Goal: Information Seeking & Learning: Learn about a topic

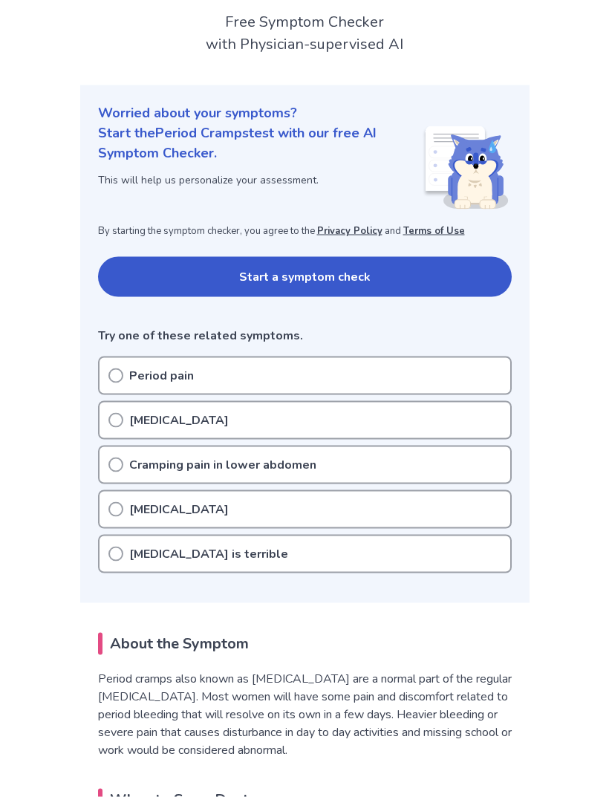
scroll to position [104, 0]
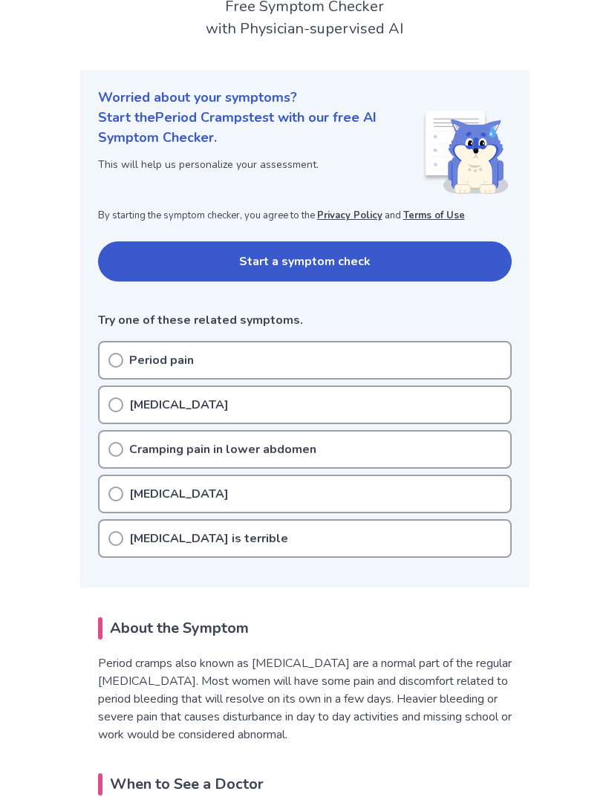
click at [463, 254] on button "Start a symptom check" at bounding box center [305, 261] width 414 height 40
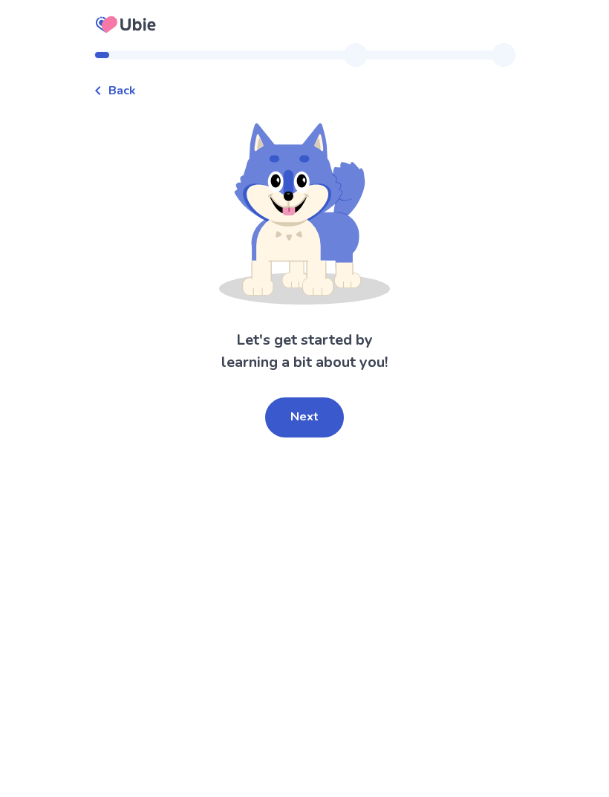
click at [293, 435] on button "Next" at bounding box center [304, 417] width 79 height 40
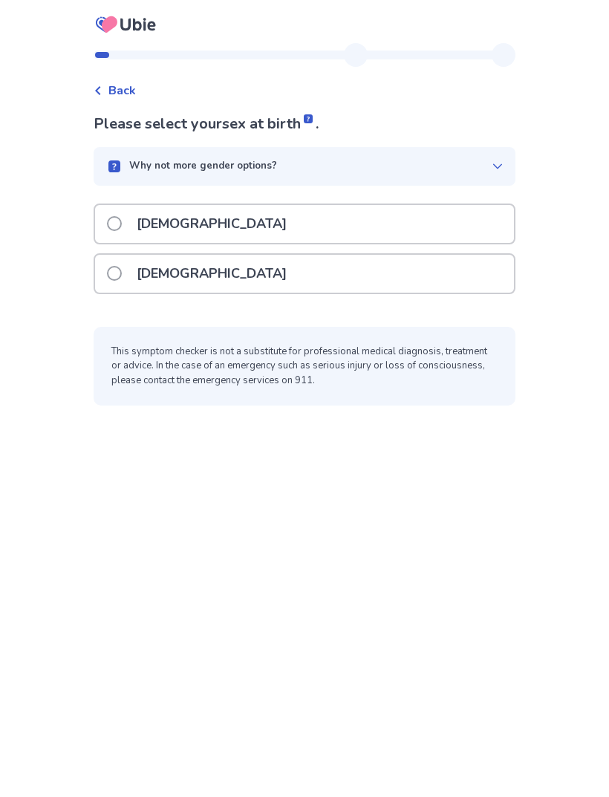
click at [437, 271] on div "[DEMOGRAPHIC_DATA]" at bounding box center [304, 274] width 419 height 38
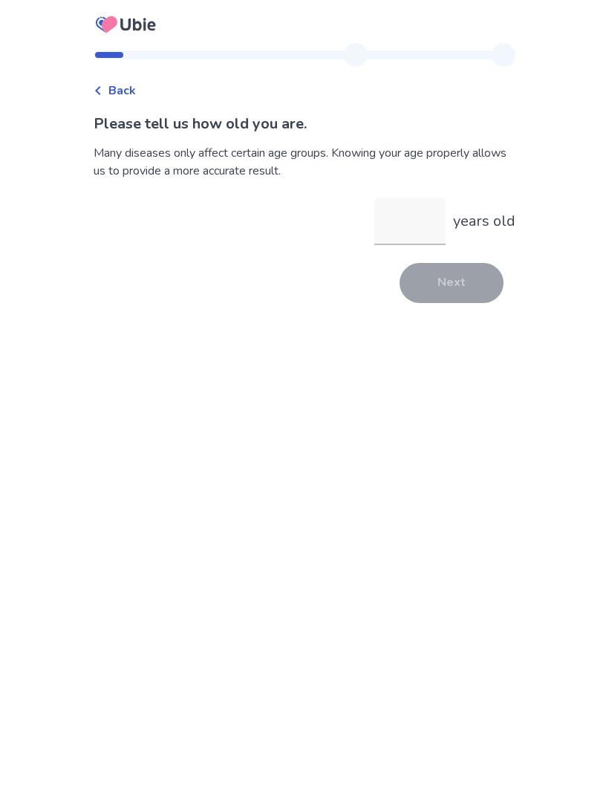
click at [394, 215] on input "years old" at bounding box center [409, 222] width 71 height 48
type input "**"
click at [444, 279] on button "Next" at bounding box center [452, 283] width 104 height 40
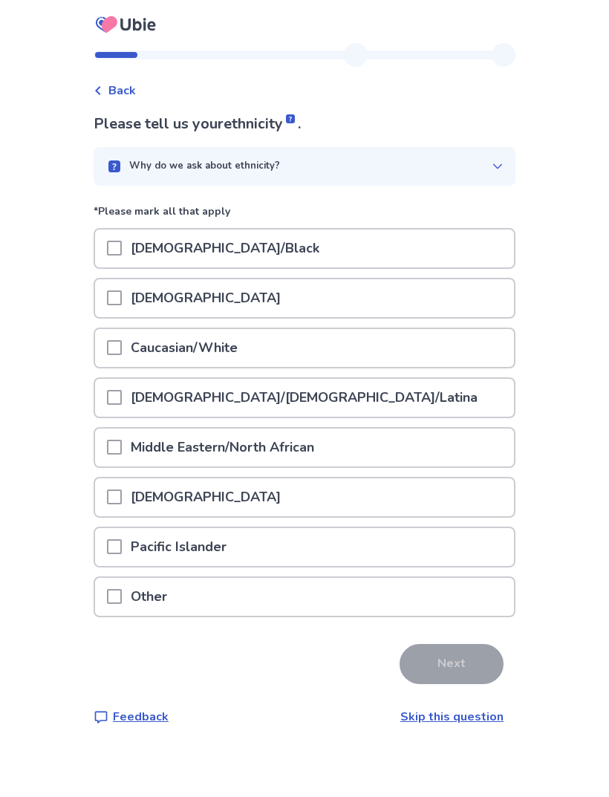
click at [414, 351] on div "Caucasian/White" at bounding box center [304, 348] width 419 height 38
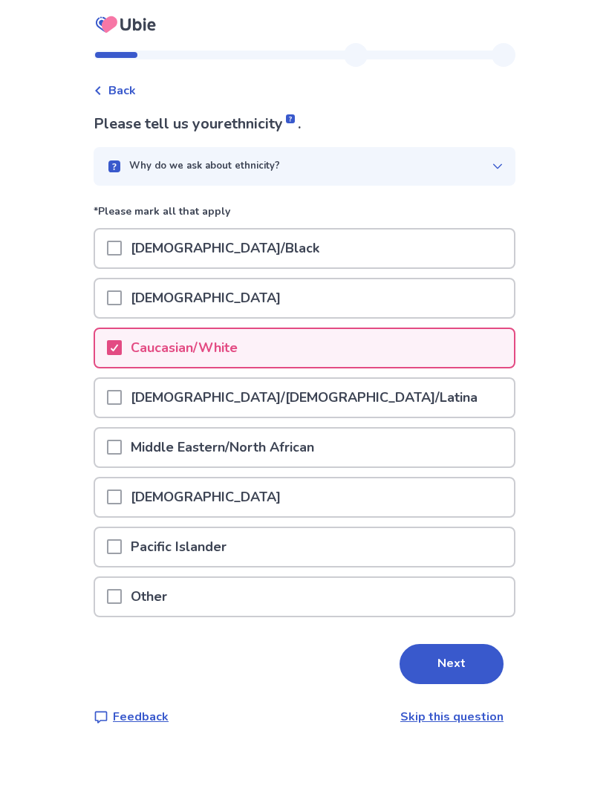
click at [397, 391] on div "[DEMOGRAPHIC_DATA]/[DEMOGRAPHIC_DATA]/Latina" at bounding box center [304, 398] width 419 height 38
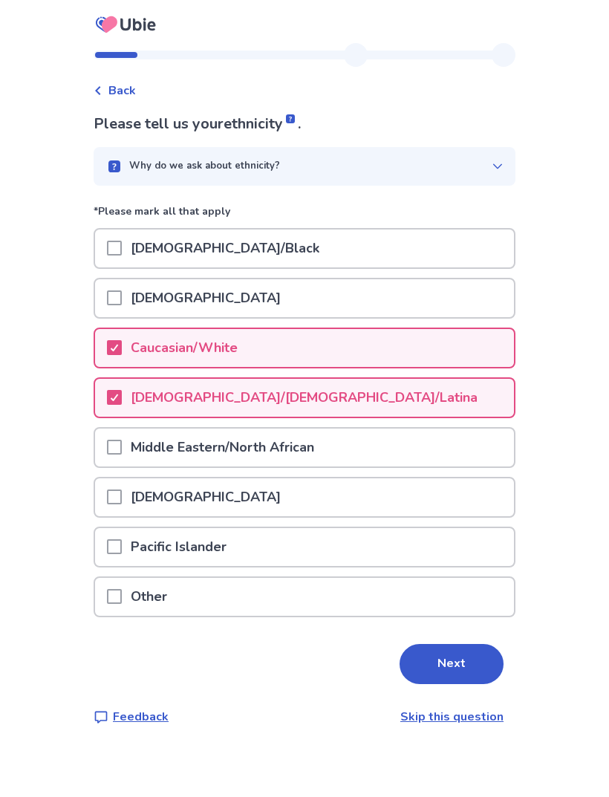
click at [448, 653] on button "Next" at bounding box center [452, 664] width 104 height 40
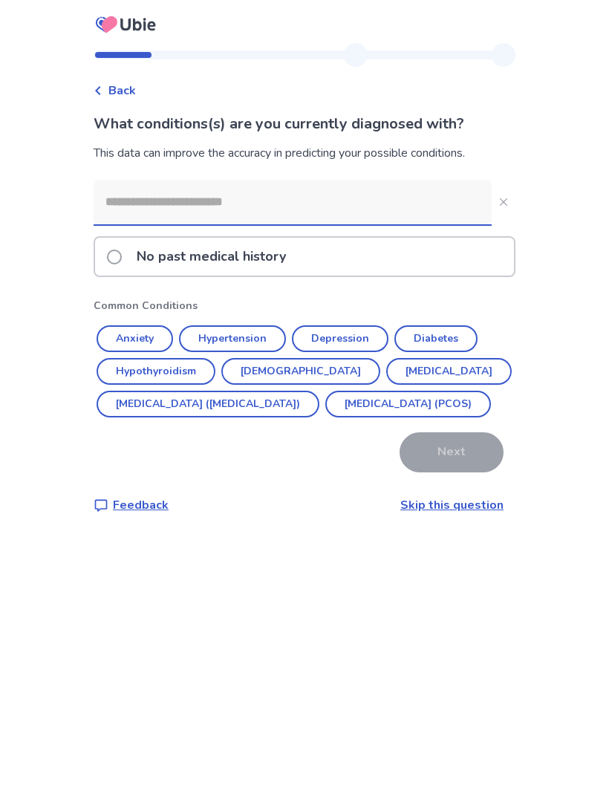
click at [153, 331] on button "Anxiety" at bounding box center [135, 338] width 77 height 27
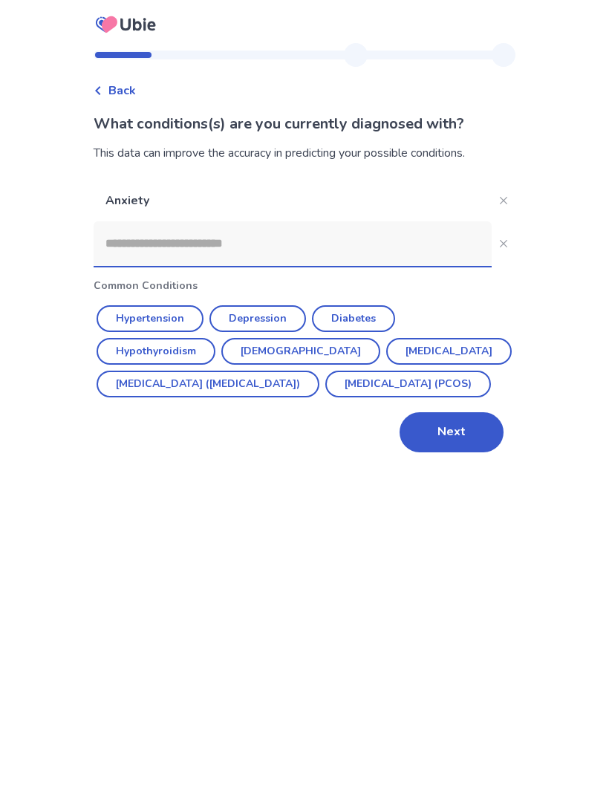
click at [291, 305] on button "Depression" at bounding box center [257, 318] width 97 height 27
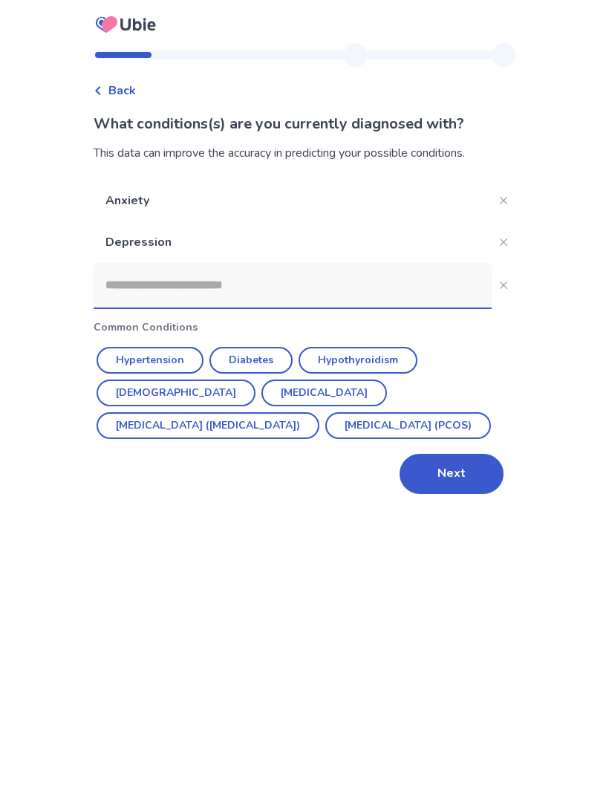
click at [408, 272] on input at bounding box center [293, 285] width 398 height 45
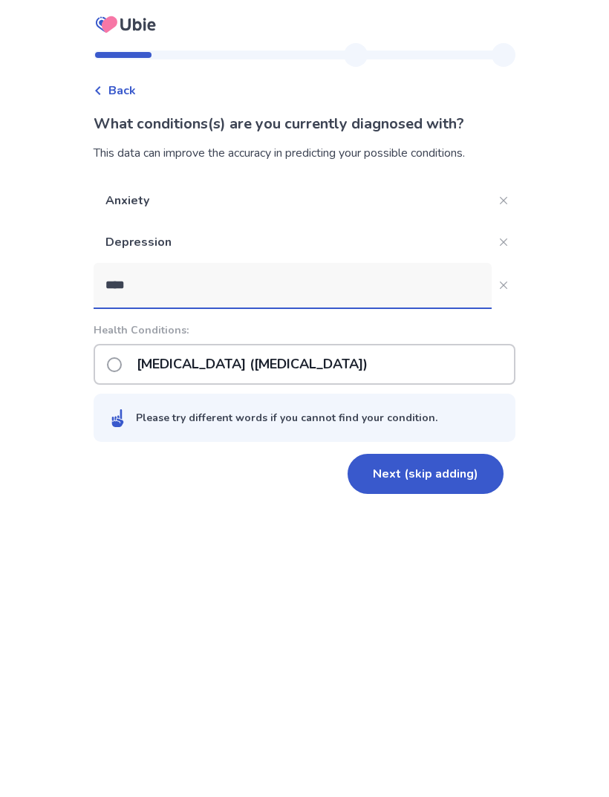
type input "****"
click at [422, 346] on div "[MEDICAL_DATA] ([MEDICAL_DATA])" at bounding box center [305, 364] width 422 height 41
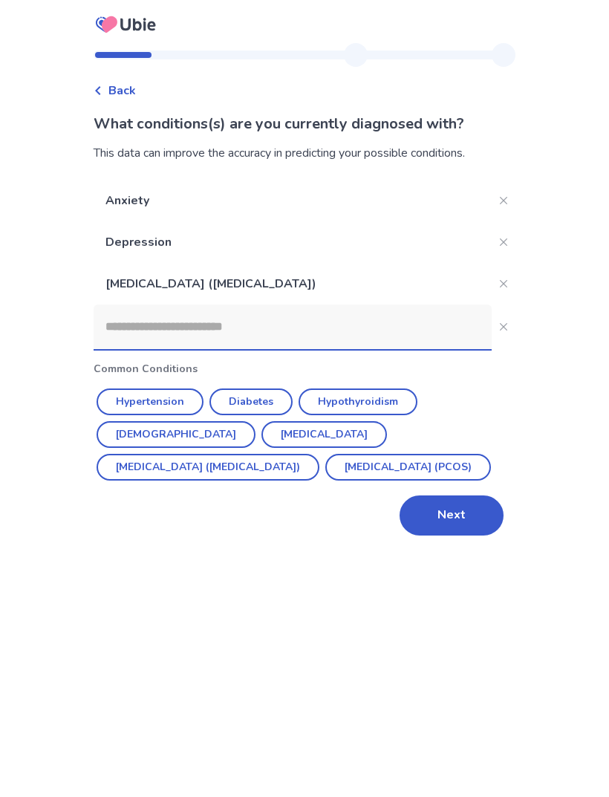
click at [397, 319] on input at bounding box center [293, 327] width 398 height 45
click at [500, 238] on icon "Close" at bounding box center [503, 241] width 7 height 7
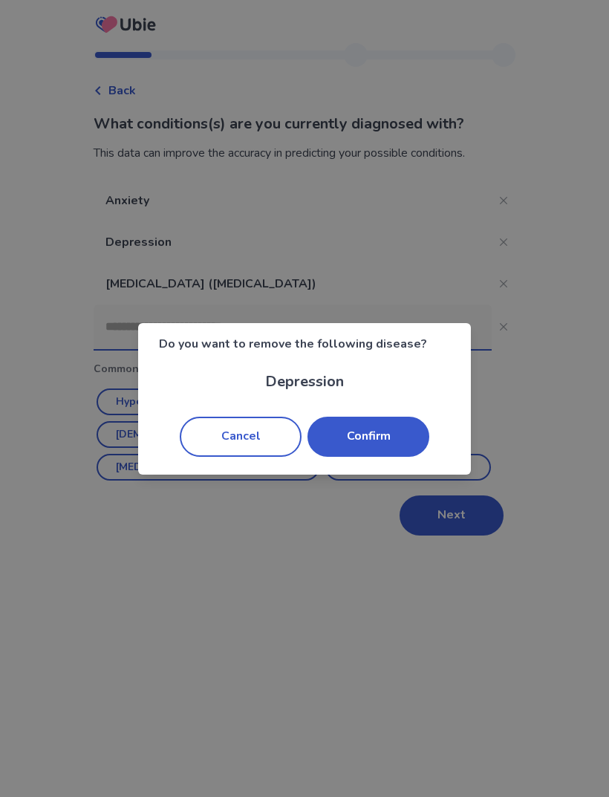
click at [411, 430] on button "Confirm" at bounding box center [369, 437] width 122 height 40
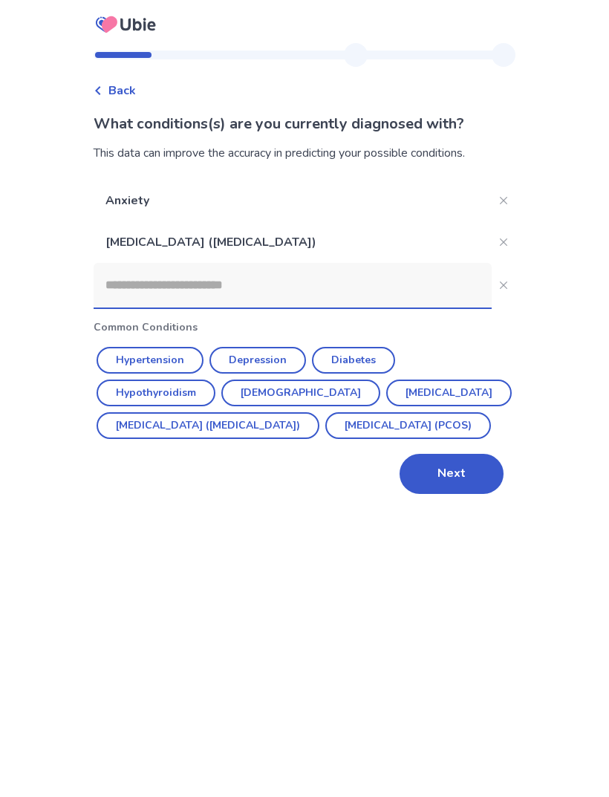
click at [420, 280] on input at bounding box center [293, 285] width 398 height 45
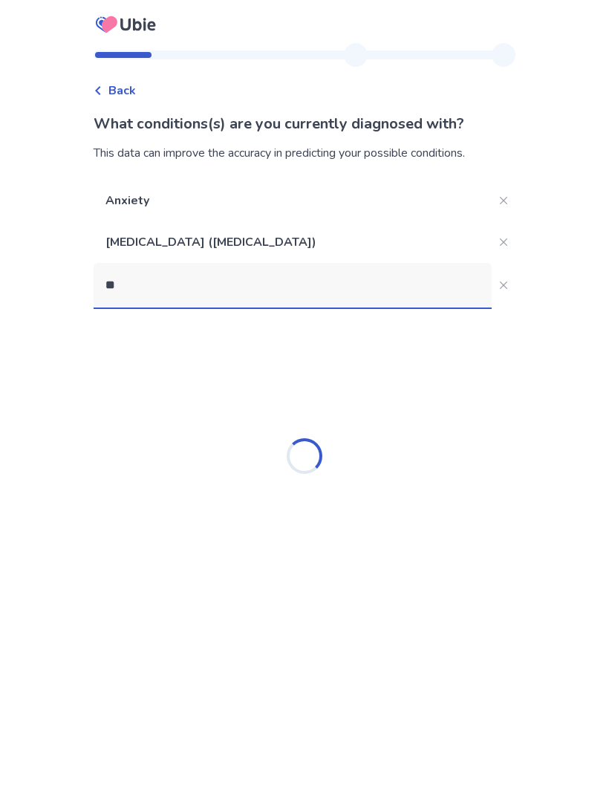
type input "*"
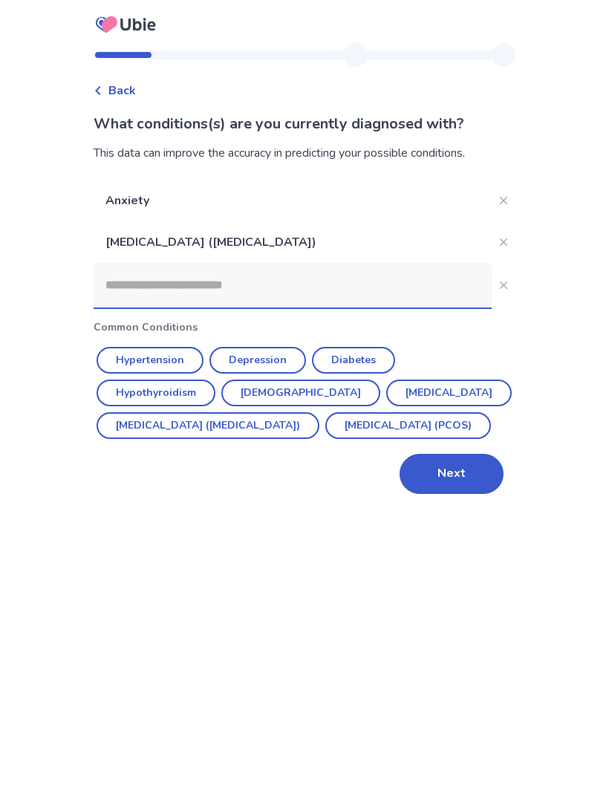
click at [292, 354] on button "Depression" at bounding box center [257, 360] width 97 height 27
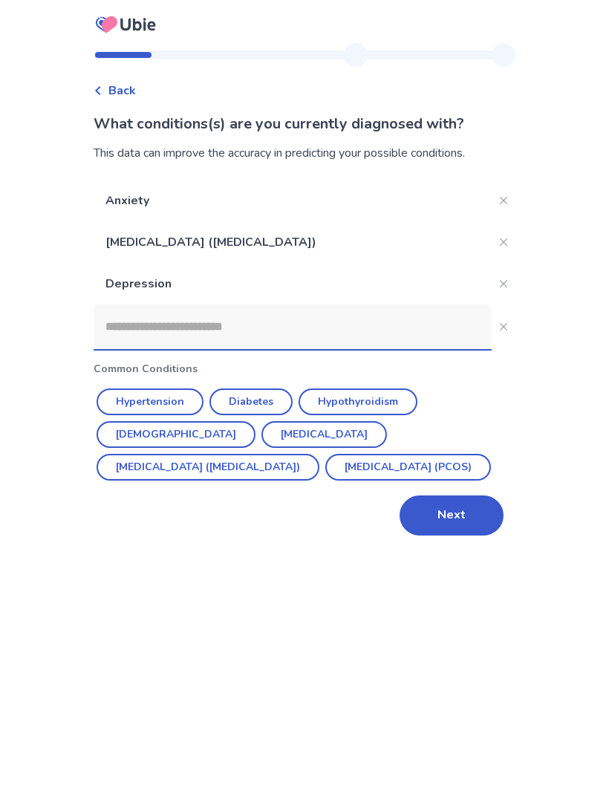
click at [485, 510] on button "Next" at bounding box center [452, 515] width 104 height 40
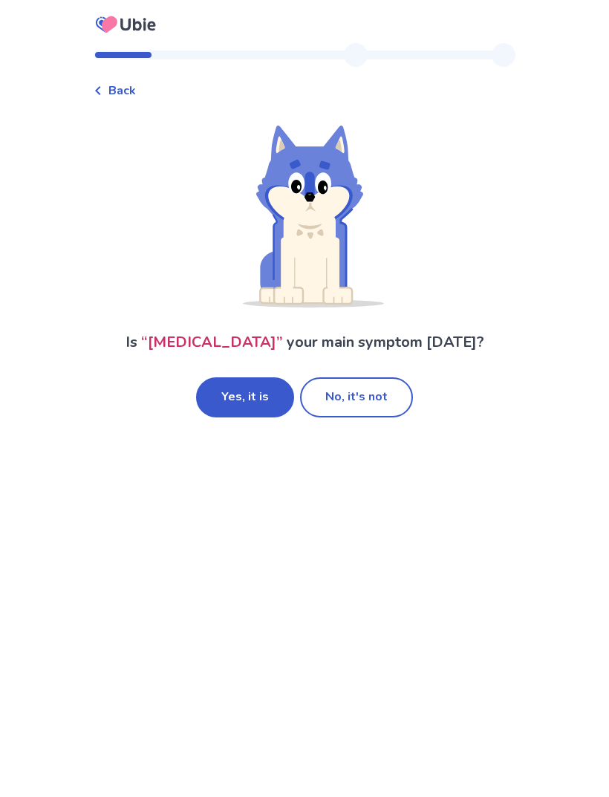
click at [260, 390] on button "Yes, it is" at bounding box center [245, 397] width 98 height 40
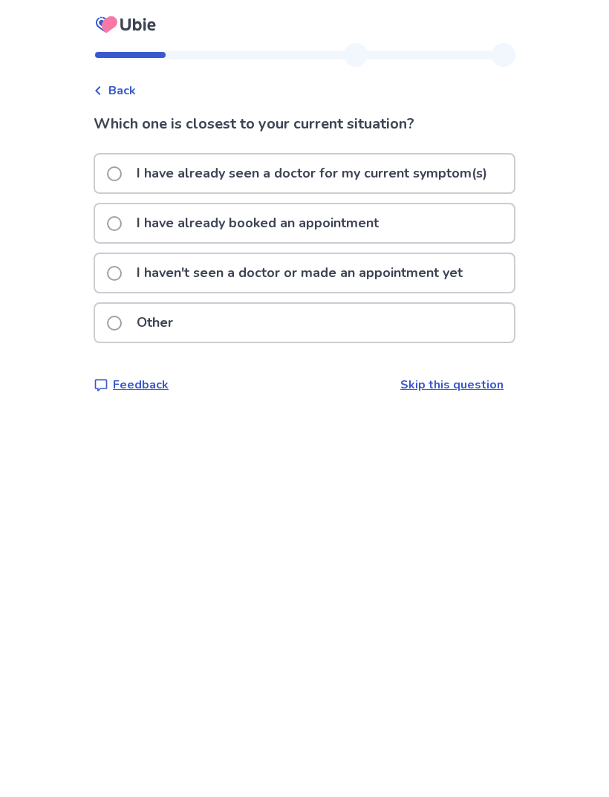
click at [472, 261] on p "I haven't seen a doctor or made an appointment yet" at bounding box center [300, 273] width 344 height 38
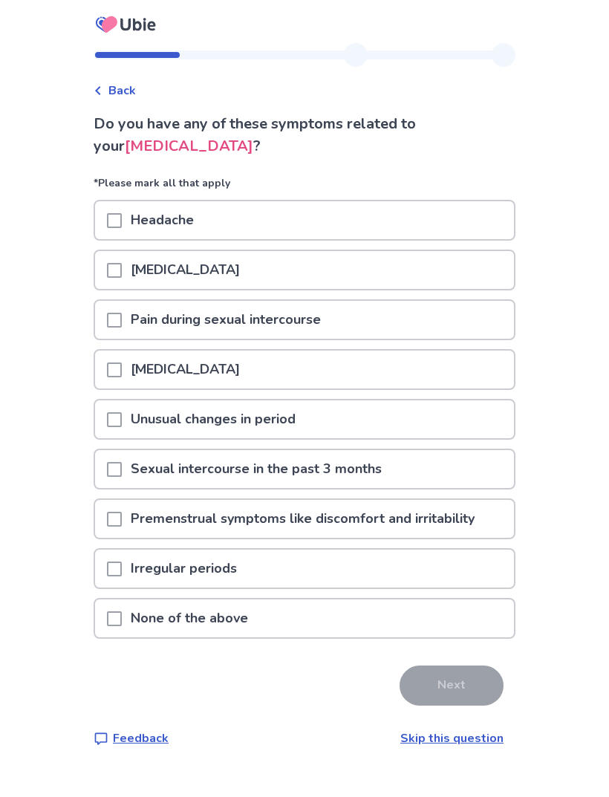
scroll to position [48, 0]
click at [481, 500] on p "Premenstrual symptoms like discomfort and irritability" at bounding box center [303, 519] width 362 height 38
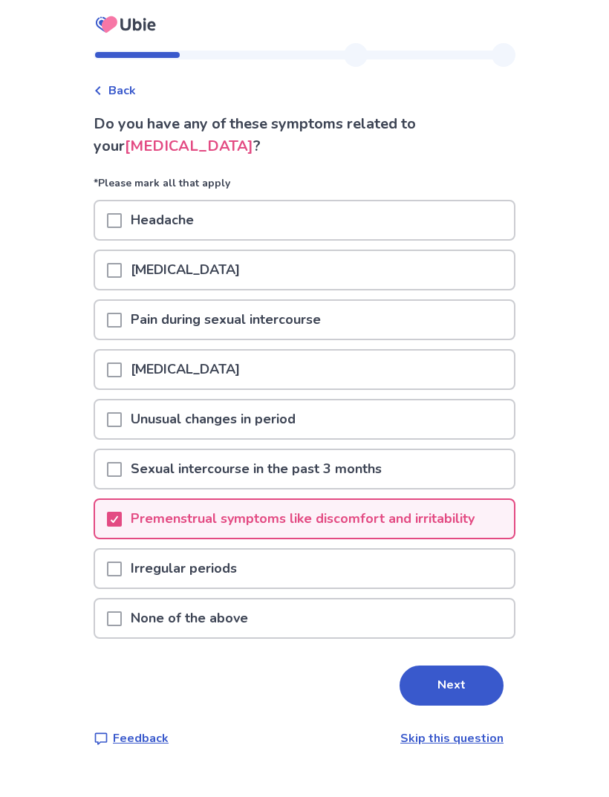
click at [501, 351] on div "[MEDICAL_DATA]" at bounding box center [304, 370] width 419 height 38
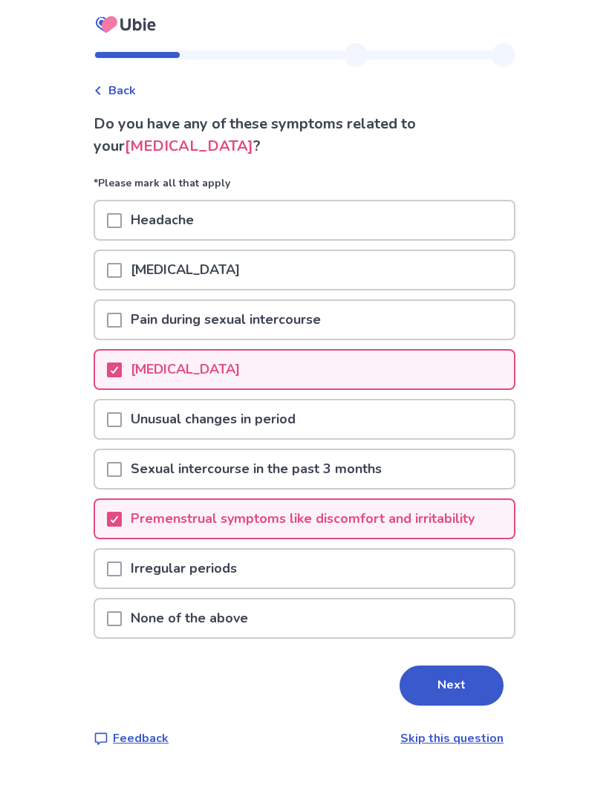
click at [504, 251] on div "[MEDICAL_DATA]" at bounding box center [304, 270] width 419 height 38
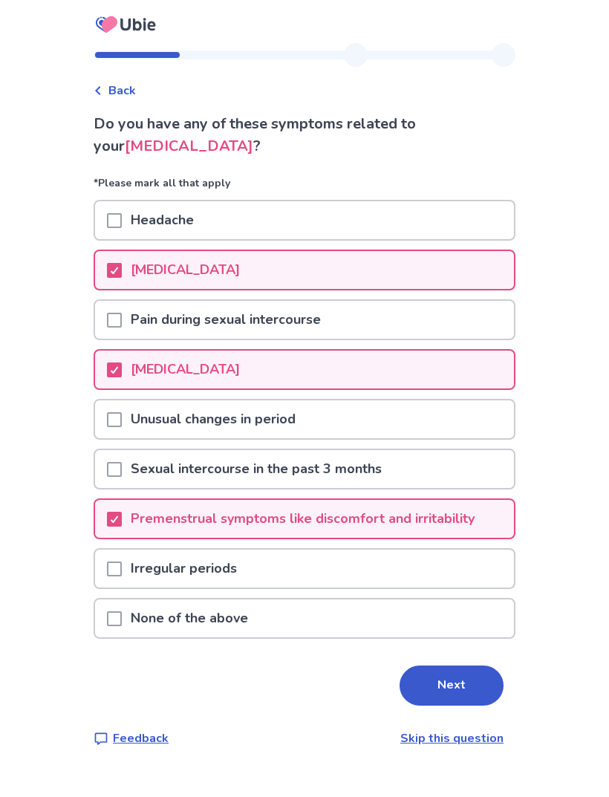
click at [439, 450] on div "Sexual intercourse in the past 3 months" at bounding box center [304, 469] width 419 height 38
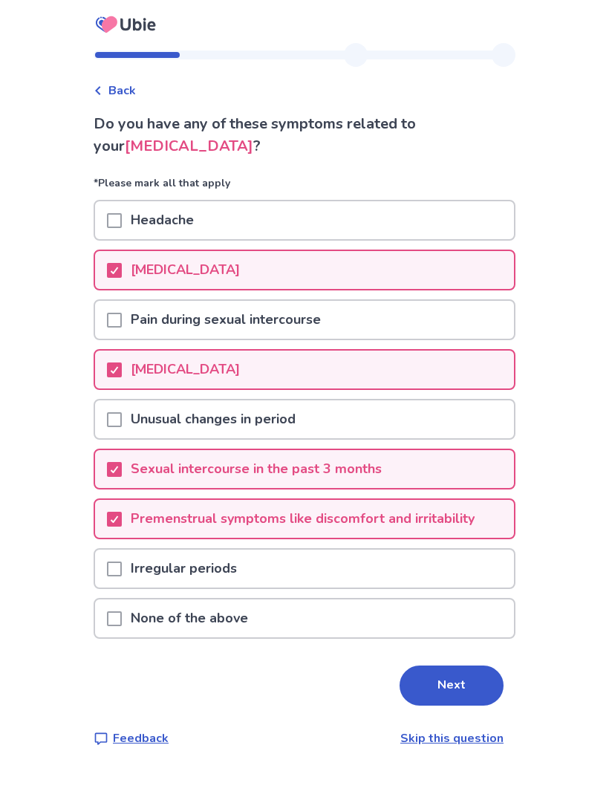
click at [461, 666] on button "Next" at bounding box center [452, 686] width 104 height 40
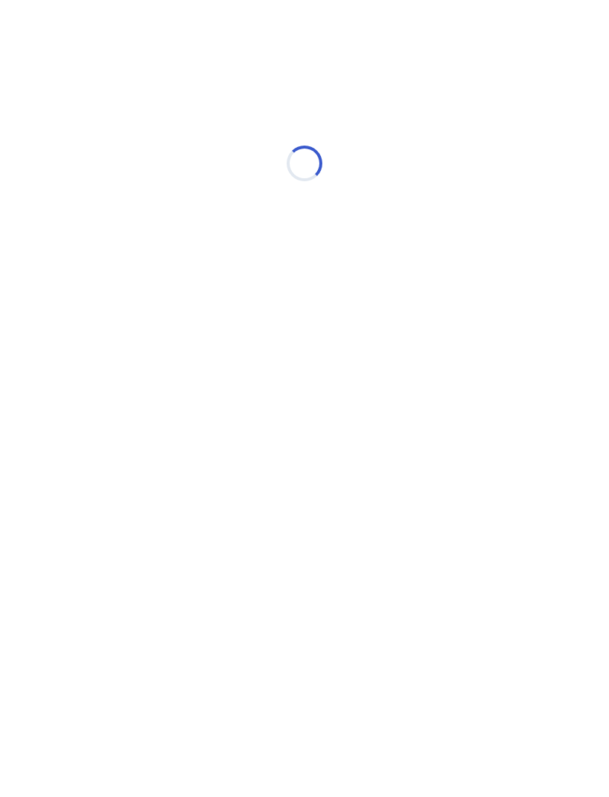
select select "*"
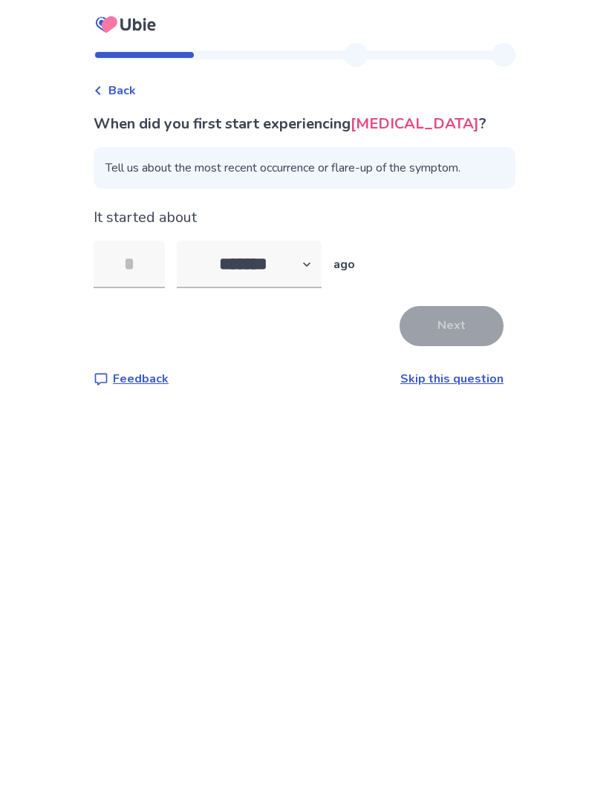
click at [156, 258] on input "tel" at bounding box center [129, 265] width 71 height 48
type input "*"
click at [313, 372] on div "Feedback Skip this question" at bounding box center [299, 379] width 410 height 18
click at [462, 322] on button "Next" at bounding box center [452, 326] width 104 height 40
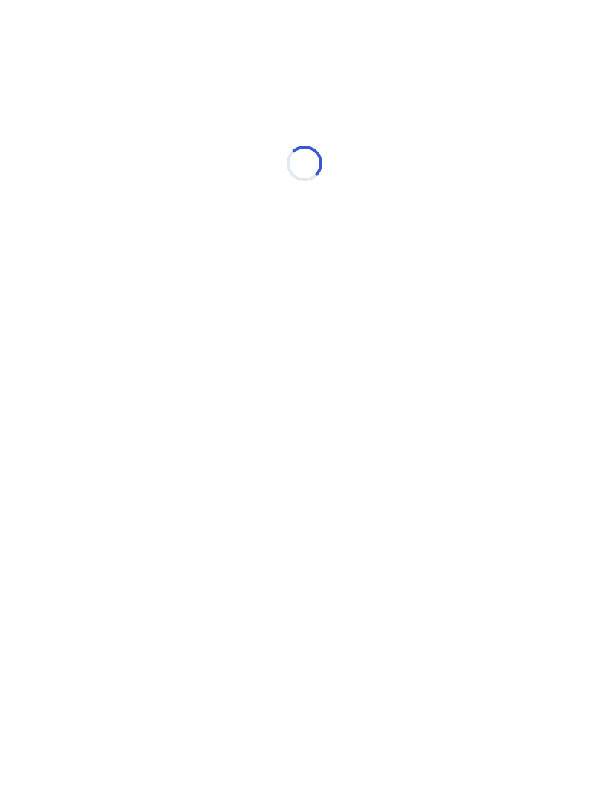
select select "*"
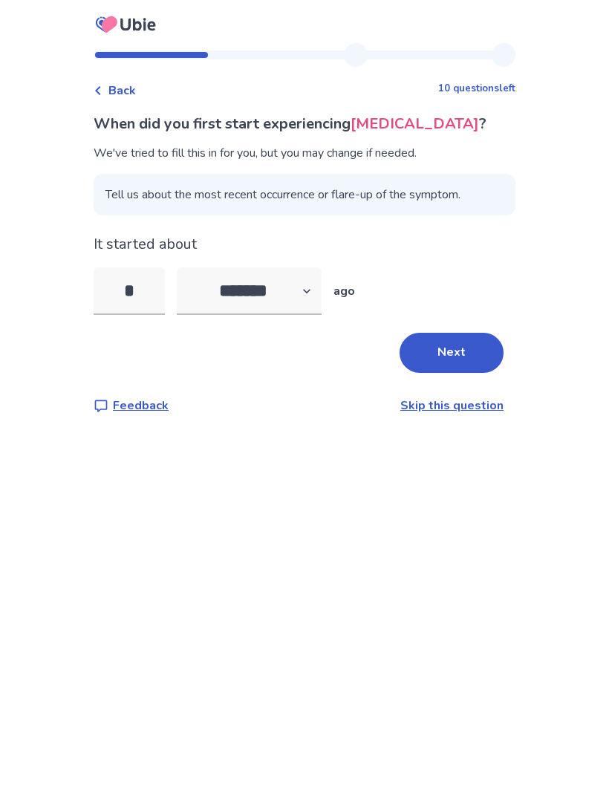
click at [481, 345] on button "Next" at bounding box center [452, 353] width 104 height 40
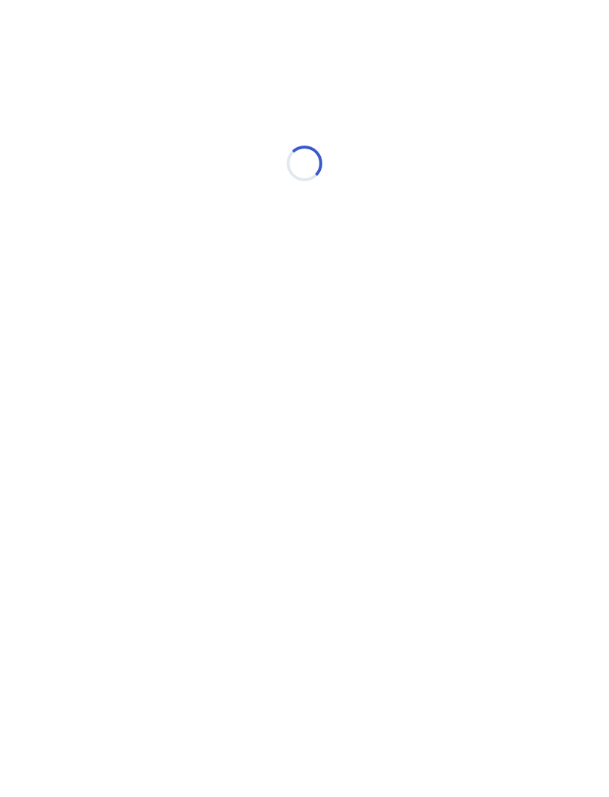
select select "*"
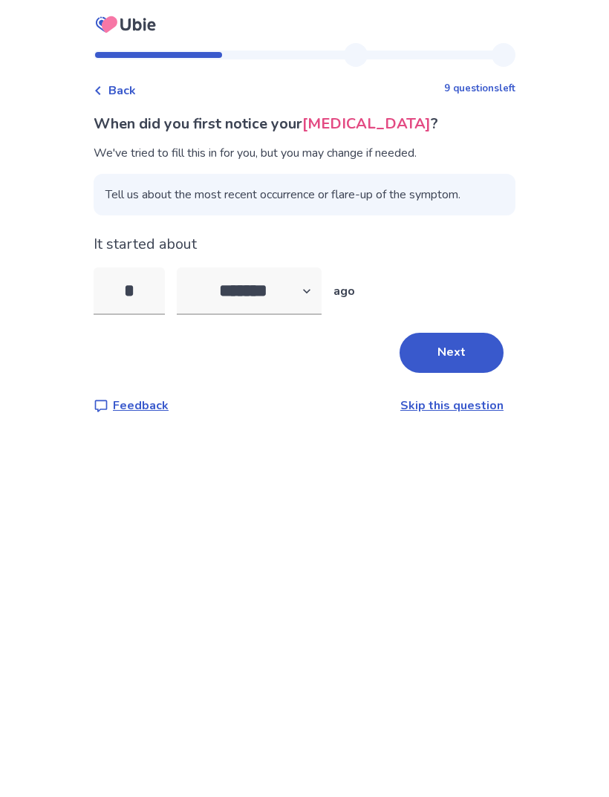
click at [156, 308] on input "*" at bounding box center [129, 291] width 71 height 48
type input "*"
click at [475, 342] on button "Next" at bounding box center [452, 353] width 104 height 40
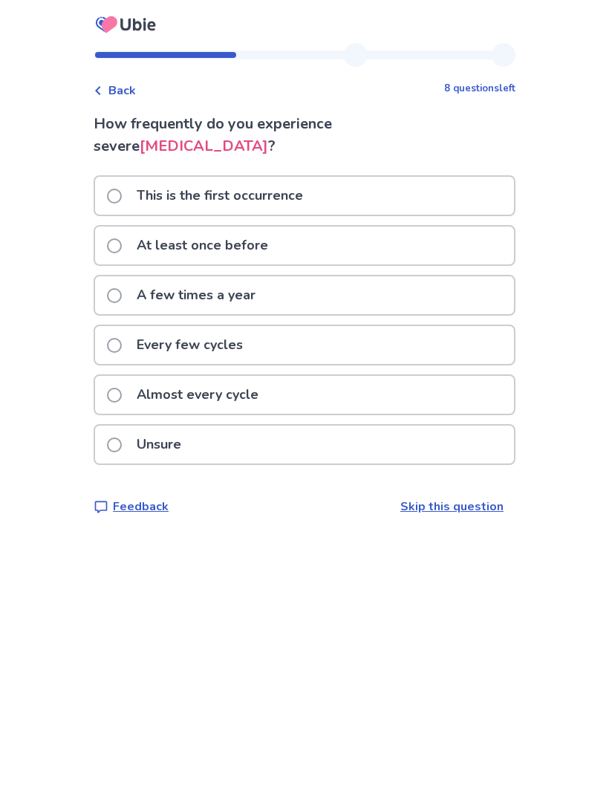
click at [430, 386] on div "Almost every cycle" at bounding box center [304, 395] width 419 height 38
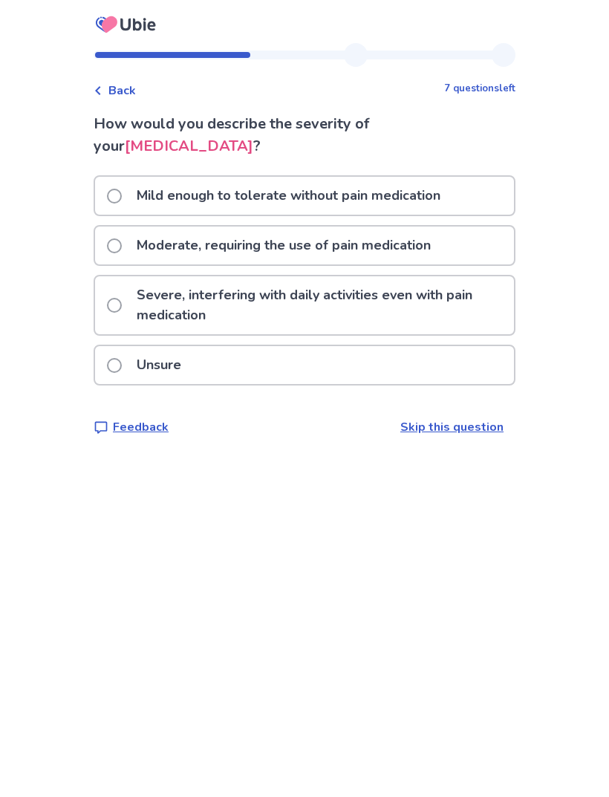
click at [487, 188] on div "Mild enough to tolerate without pain medication" at bounding box center [304, 196] width 419 height 38
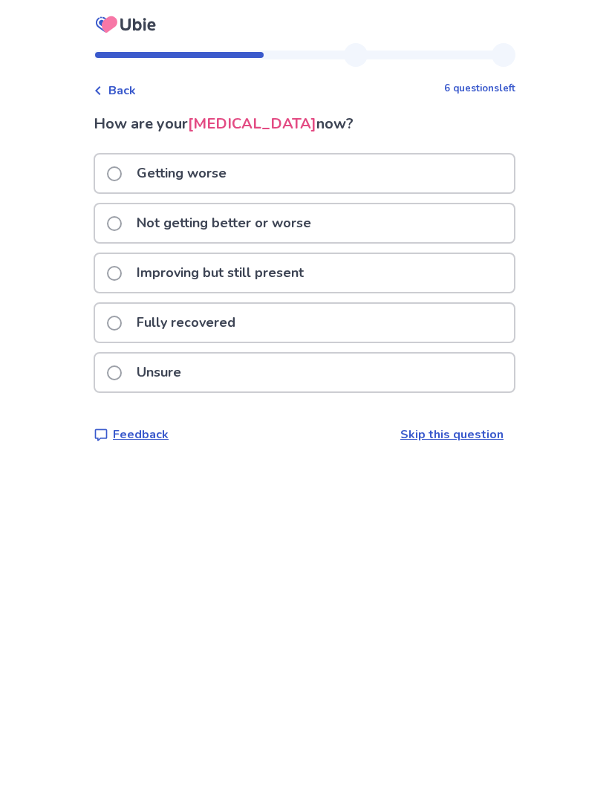
click at [478, 222] on div "Not getting better or worse" at bounding box center [304, 223] width 419 height 38
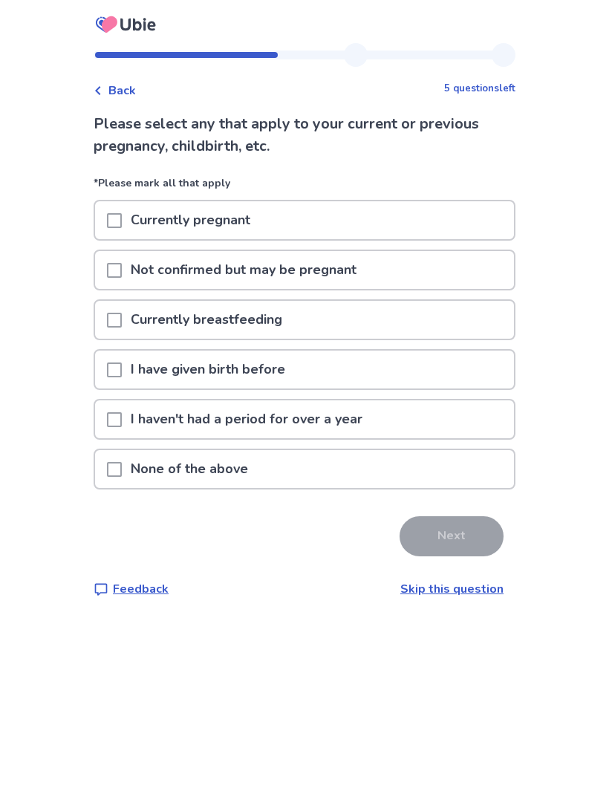
click at [498, 268] on div "Not confirmed but may be pregnant" at bounding box center [304, 270] width 419 height 38
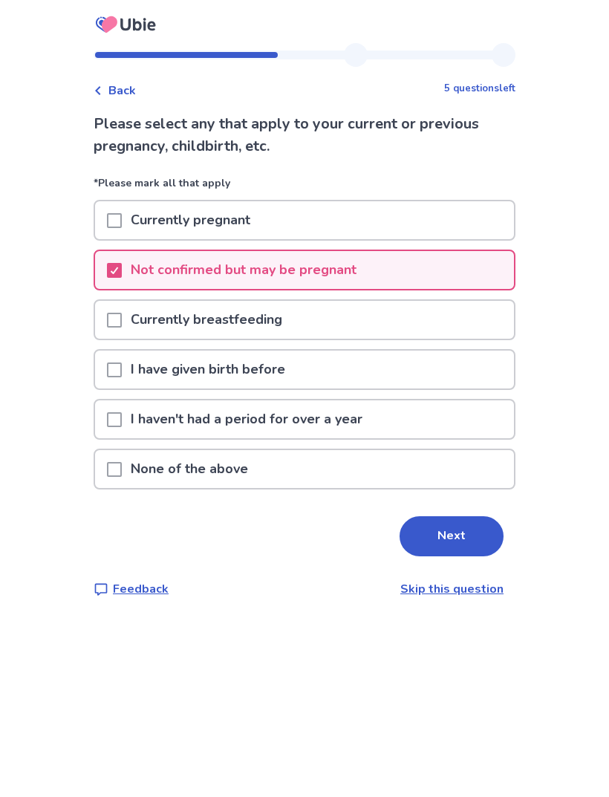
click at [471, 533] on button "Next" at bounding box center [452, 536] width 104 height 40
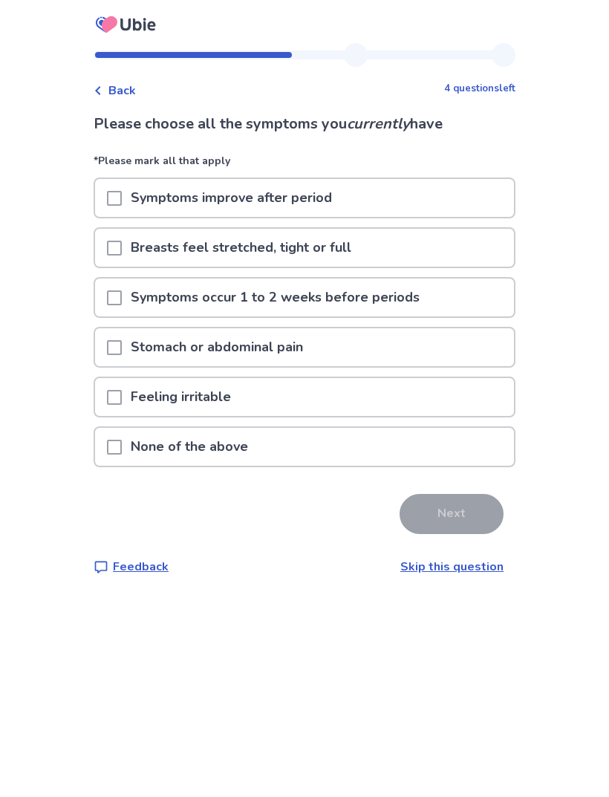
click at [486, 339] on div "Stomach or abdominal pain" at bounding box center [304, 347] width 419 height 38
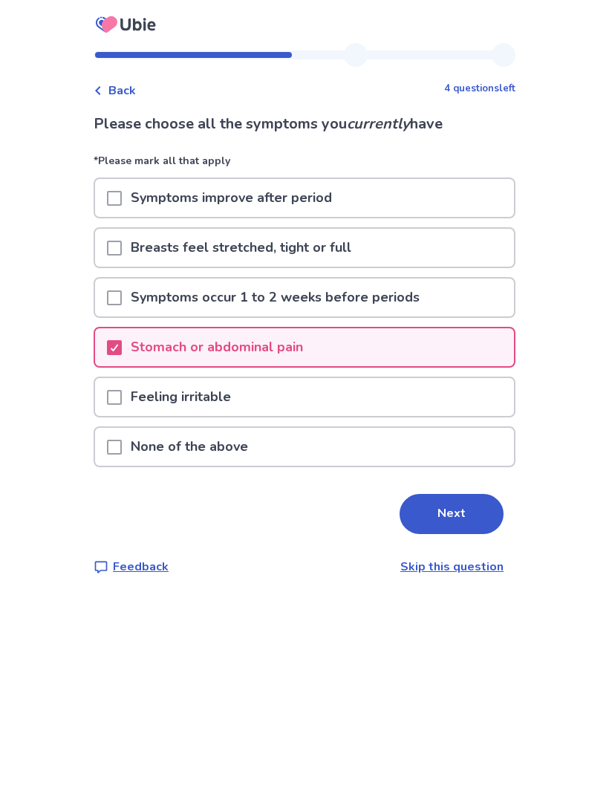
click at [466, 500] on button "Next" at bounding box center [452, 514] width 104 height 40
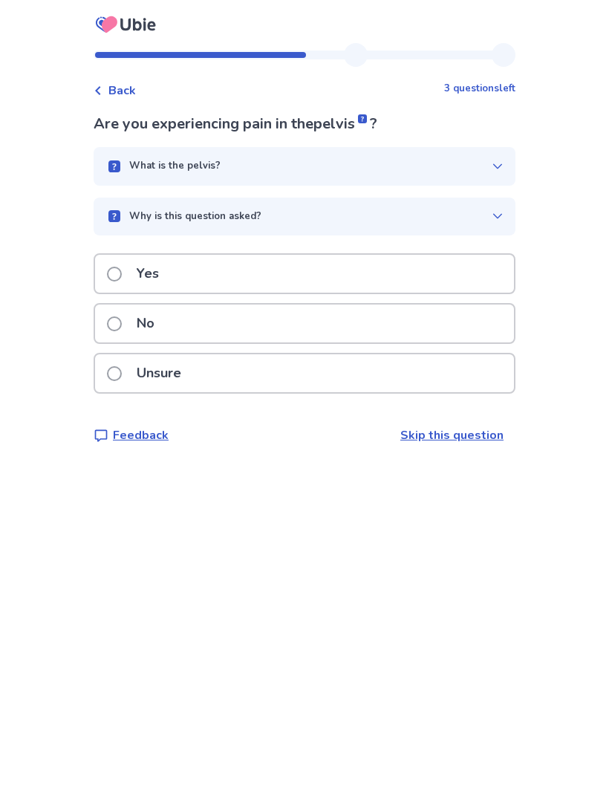
click at [499, 154] on div "What is the pelvis?" at bounding box center [305, 166] width 422 height 39
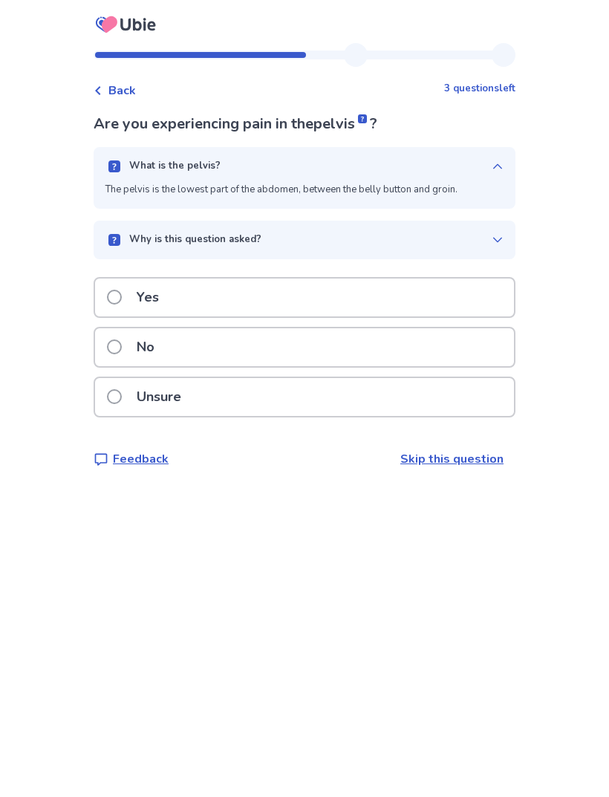
click at [496, 157] on div "What is the pelvis? The pelvis is the lowest part of the abdomen, between the b…" at bounding box center [305, 178] width 422 height 62
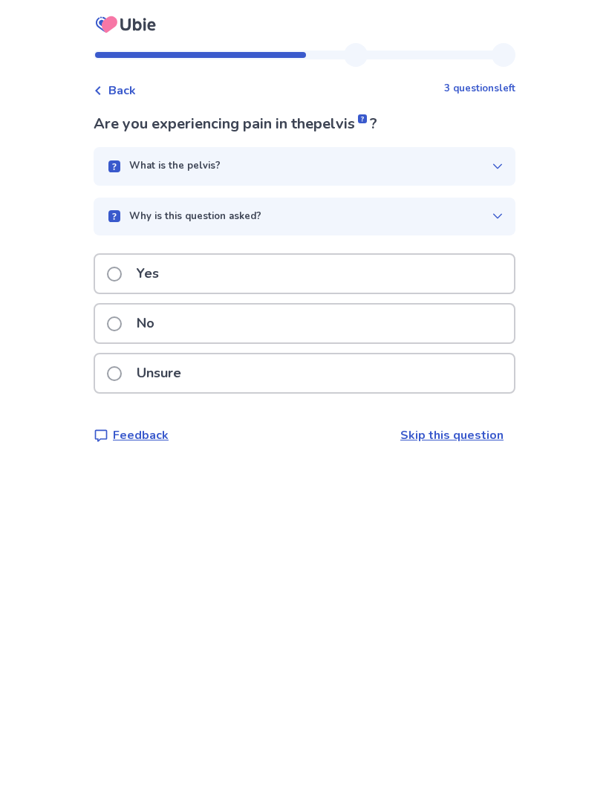
click at [486, 206] on button "Why is this question asked?" at bounding box center [305, 217] width 422 height 39
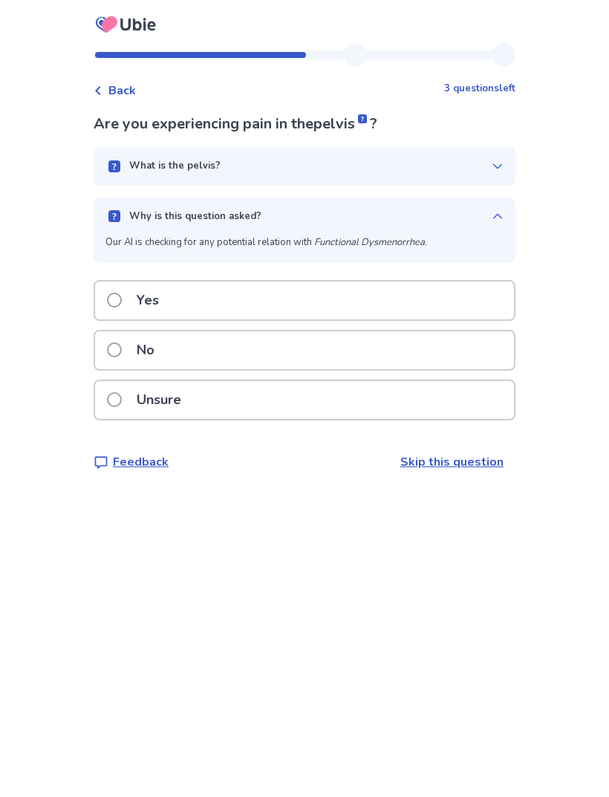
click at [489, 204] on button "Why is this question asked?" at bounding box center [305, 217] width 422 height 39
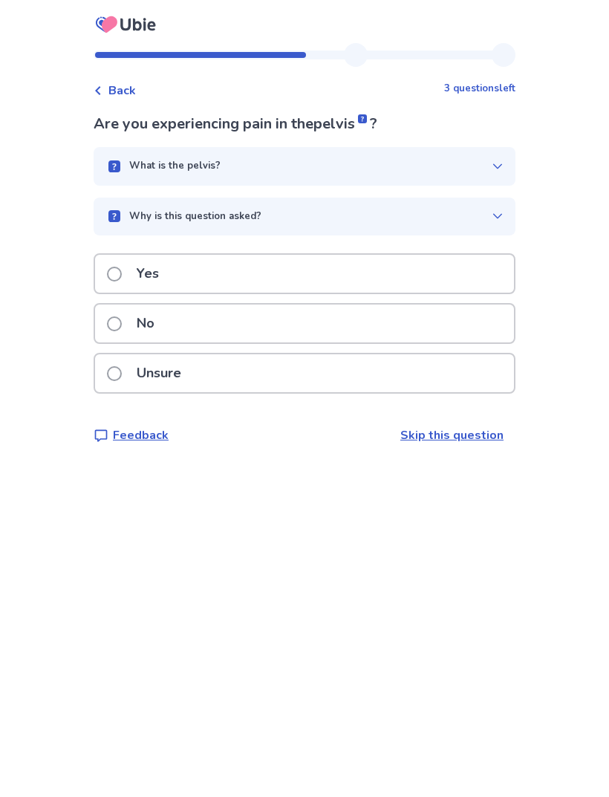
click at [452, 321] on div "No" at bounding box center [304, 324] width 419 height 38
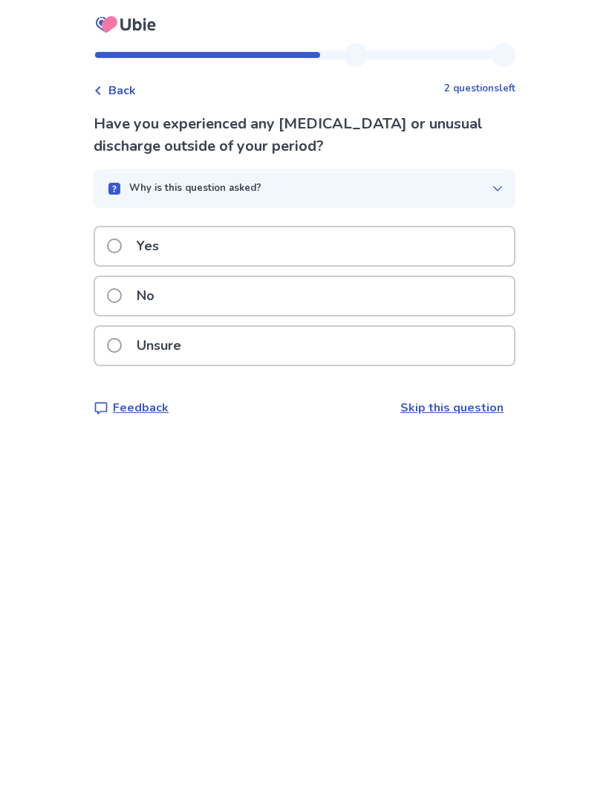
click at [472, 291] on div "No" at bounding box center [304, 296] width 419 height 38
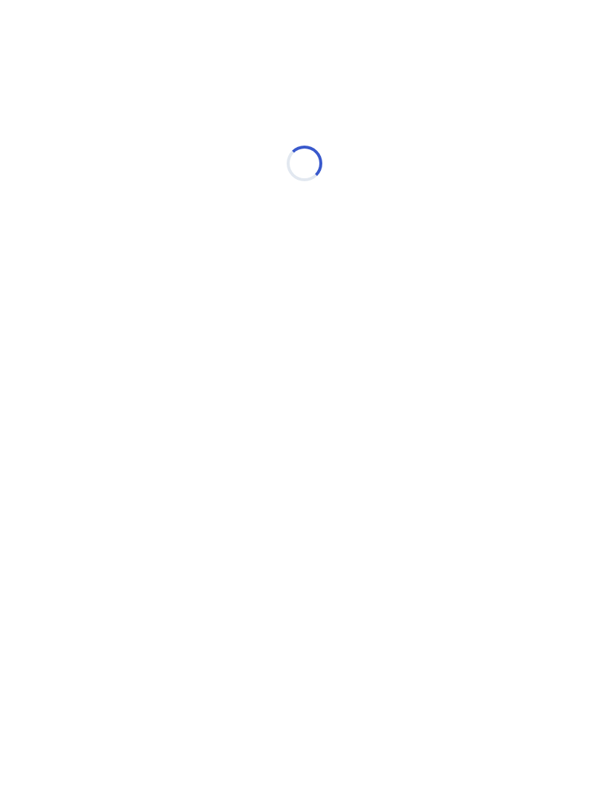
select select "*"
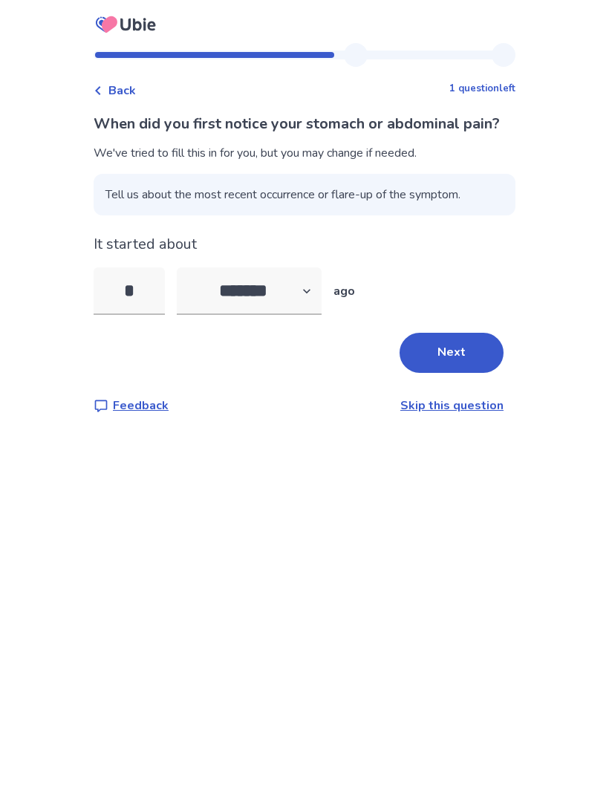
click at [153, 310] on input "*" at bounding box center [129, 291] width 71 height 48
type input "*"
click at [462, 365] on button "Next" at bounding box center [452, 353] width 104 height 40
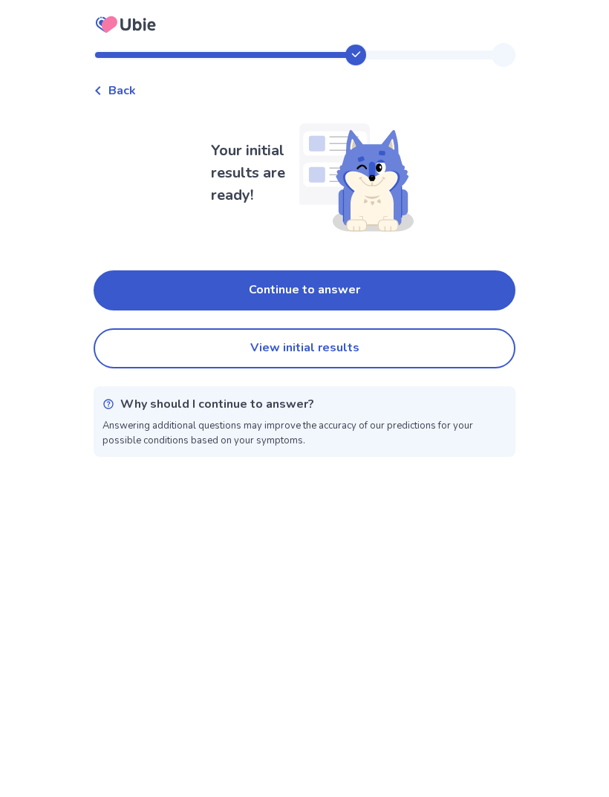
click at [485, 273] on button "Continue to answer" at bounding box center [305, 290] width 422 height 40
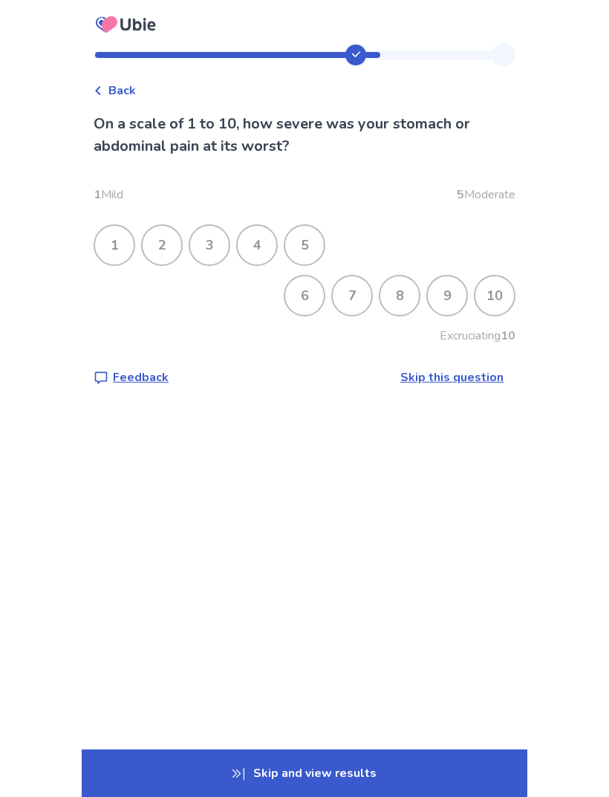
click at [347, 295] on div "7" at bounding box center [352, 295] width 39 height 39
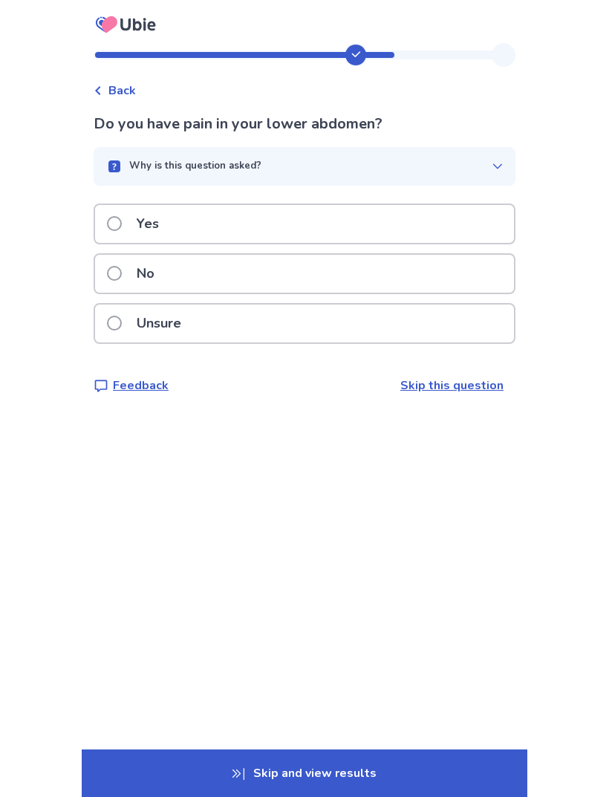
click at [484, 220] on div "Yes" at bounding box center [304, 224] width 419 height 38
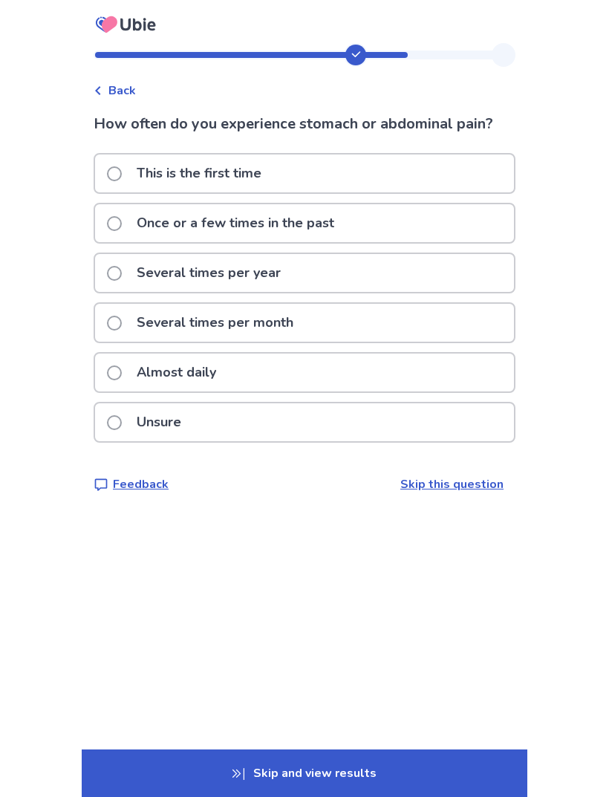
click at [474, 271] on div "Several times per year" at bounding box center [304, 273] width 419 height 38
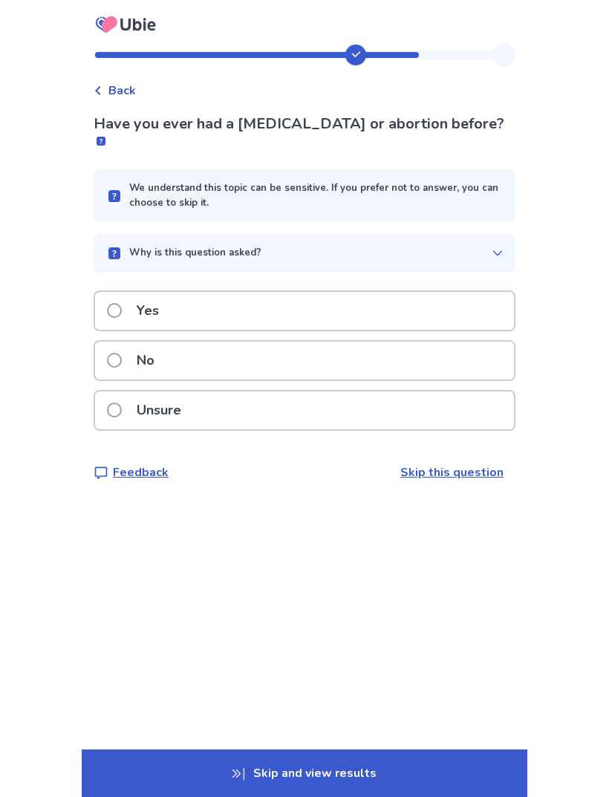
click at [435, 342] on div "No" at bounding box center [304, 361] width 419 height 38
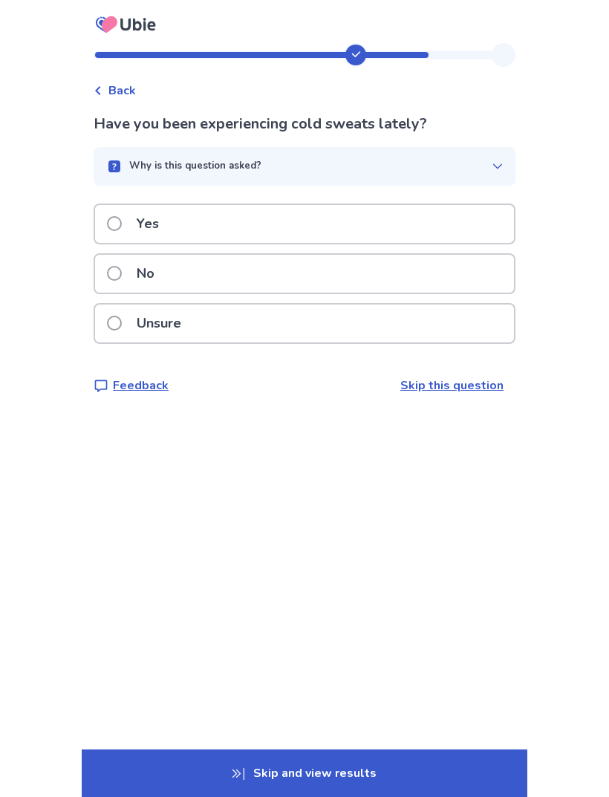
click at [487, 274] on div "No" at bounding box center [304, 274] width 419 height 38
click at [495, 163] on button "Why is this question asked?" at bounding box center [305, 166] width 422 height 39
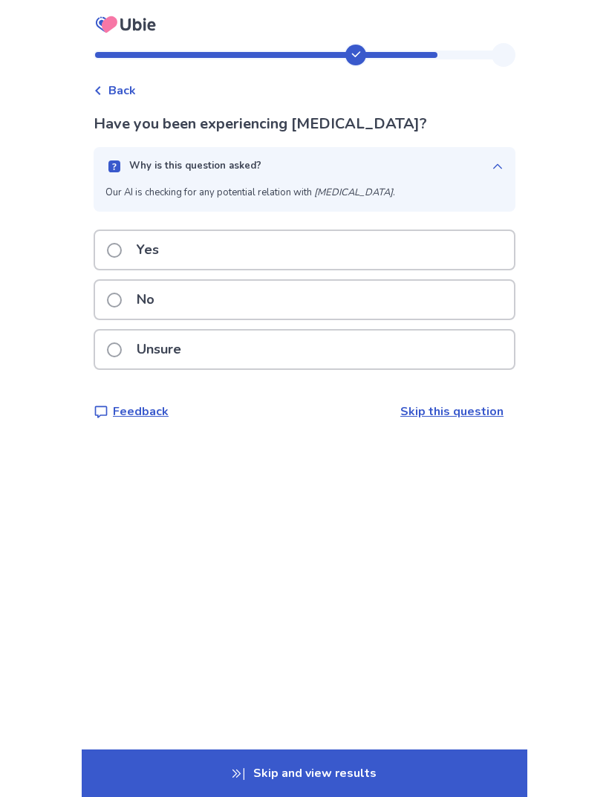
click at [502, 161] on button "Why is this question asked?" at bounding box center [305, 166] width 422 height 39
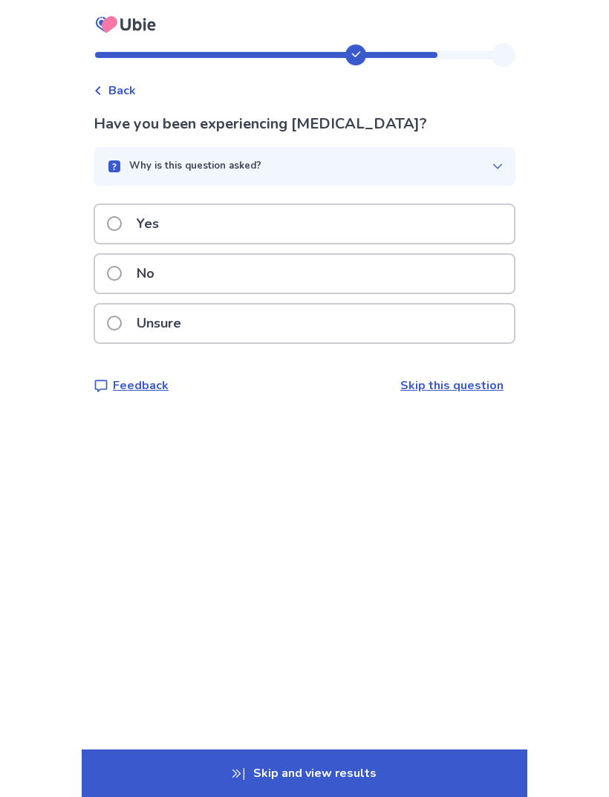
click at [485, 224] on div "Yes" at bounding box center [304, 224] width 419 height 38
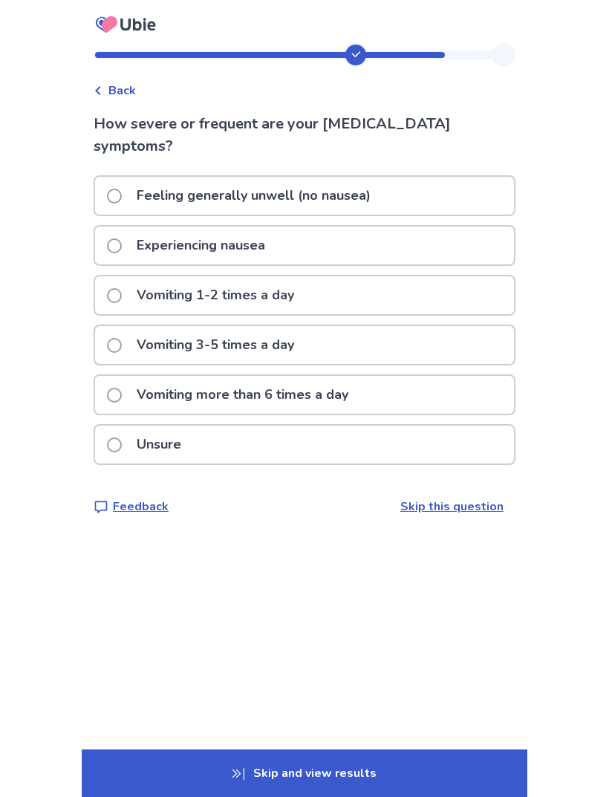
click at [497, 230] on div "Experiencing nausea" at bounding box center [304, 246] width 419 height 38
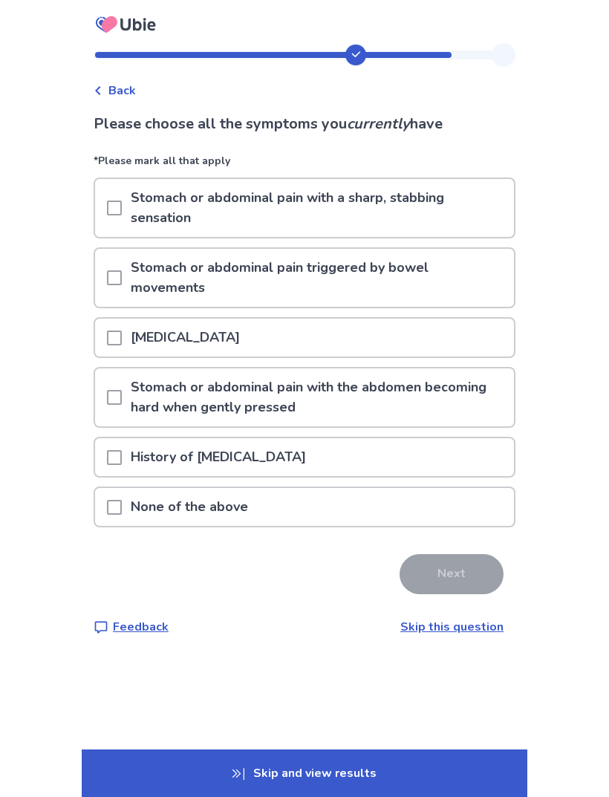
click at [495, 183] on p "Stomach or abdominal pain with a sharp, stabbing sensation" at bounding box center [318, 208] width 392 height 58
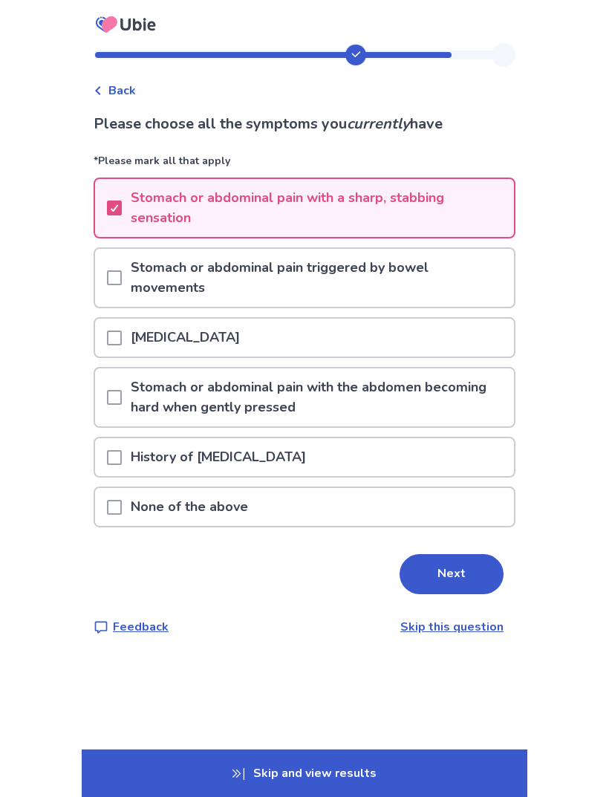
click at [468, 277] on p "Stomach or abdominal pain triggered by bowel movements" at bounding box center [318, 278] width 392 height 58
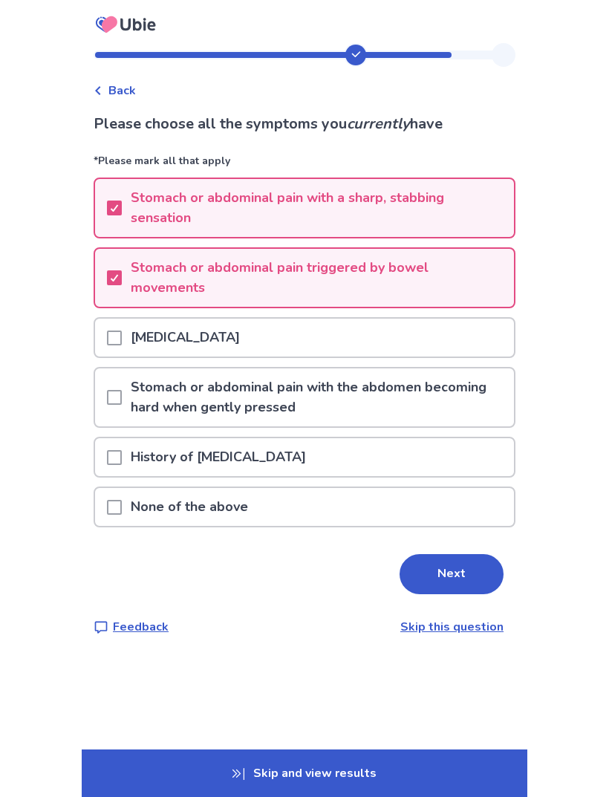
click at [440, 293] on p "Stomach or abdominal pain triggered by bowel movements" at bounding box center [318, 278] width 392 height 58
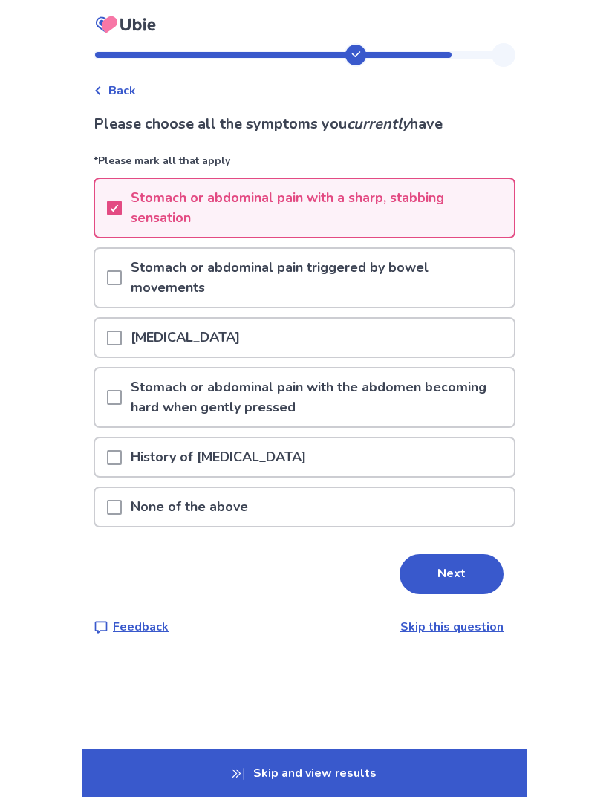
click at [450, 556] on button "Next" at bounding box center [452, 574] width 104 height 40
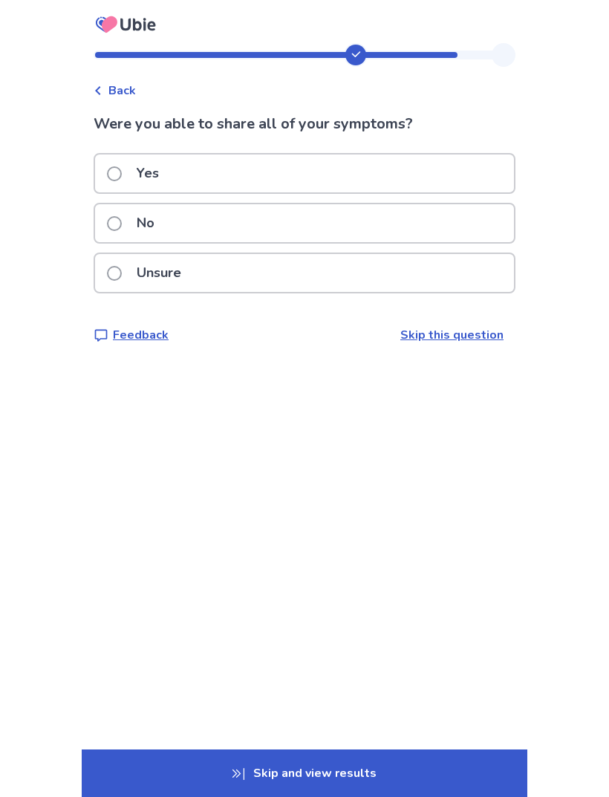
click at [466, 160] on div "Yes" at bounding box center [304, 173] width 419 height 38
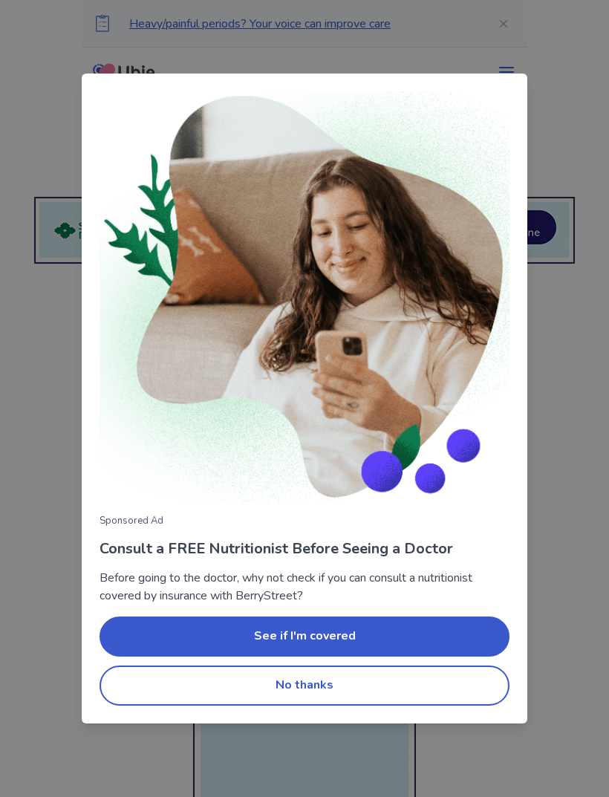
click at [455, 670] on button "No thanks" at bounding box center [305, 686] width 410 height 40
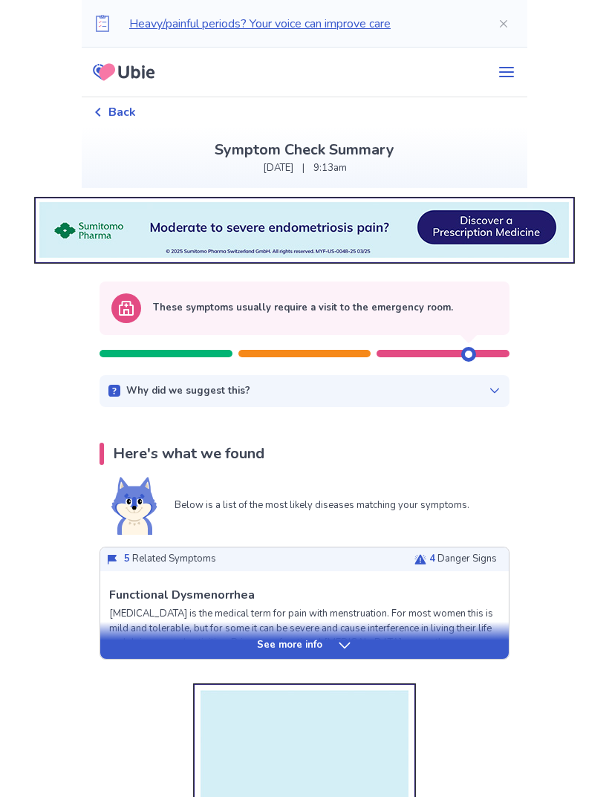
click at [489, 390] on icon at bounding box center [495, 391] width 12 height 12
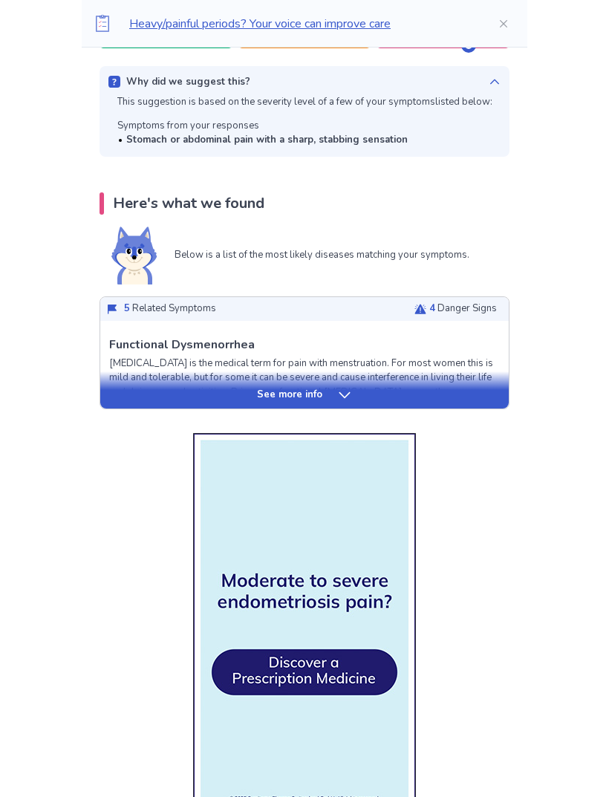
scroll to position [311, 0]
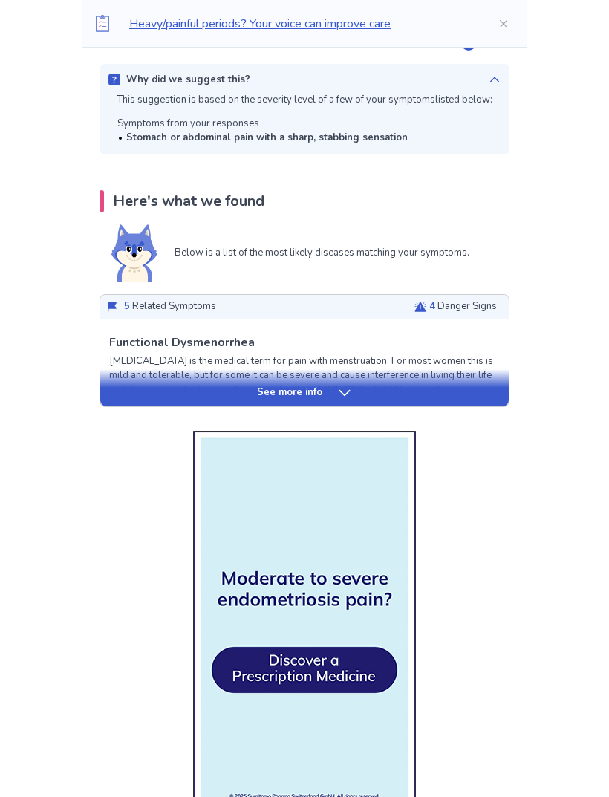
click at [461, 387] on div "See more info" at bounding box center [304, 393] width 409 height 15
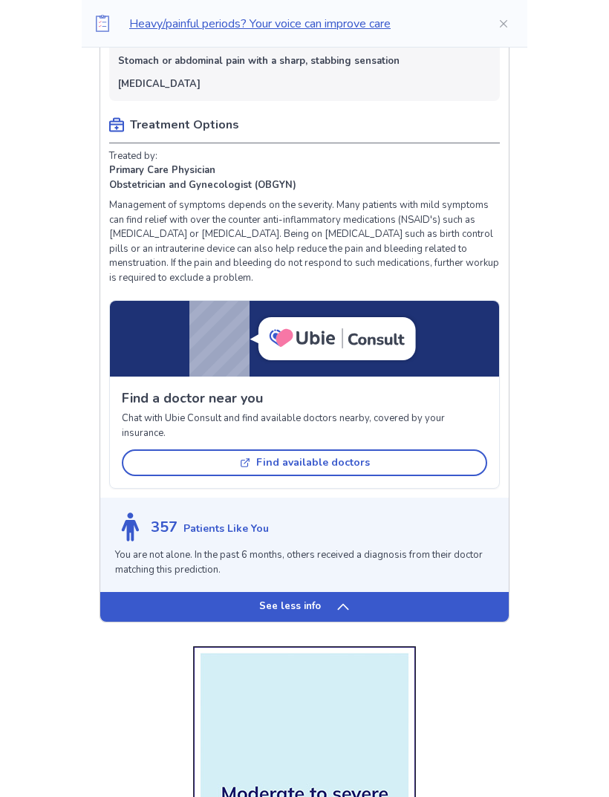
scroll to position [1154, 0]
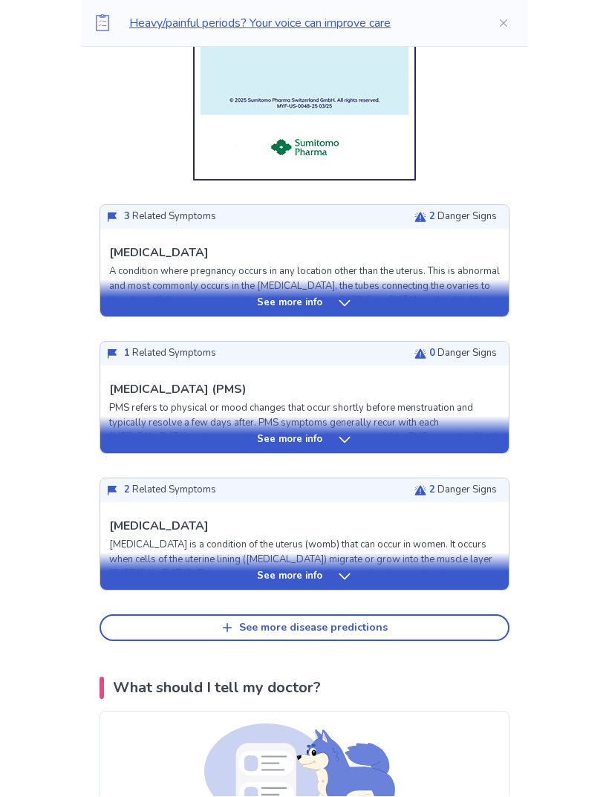
click at [386, 298] on div "See more info" at bounding box center [304, 303] width 409 height 15
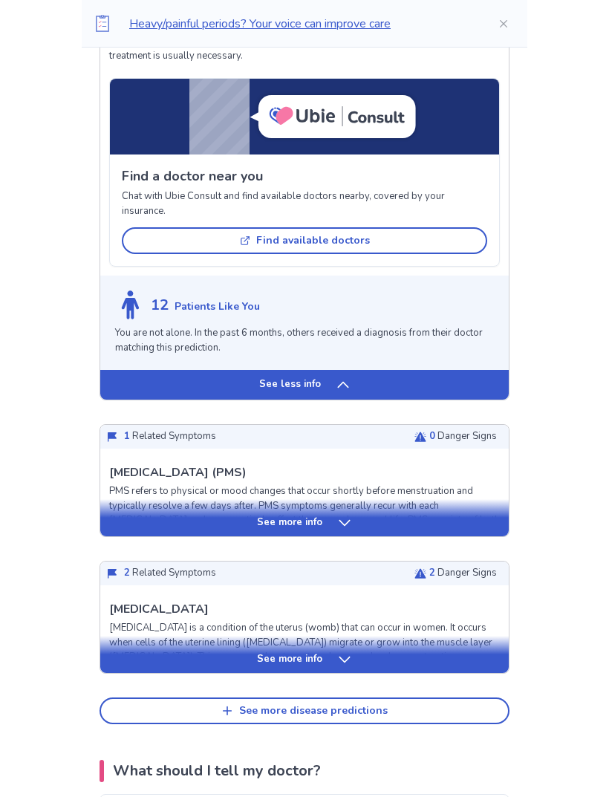
scroll to position [2897, 0]
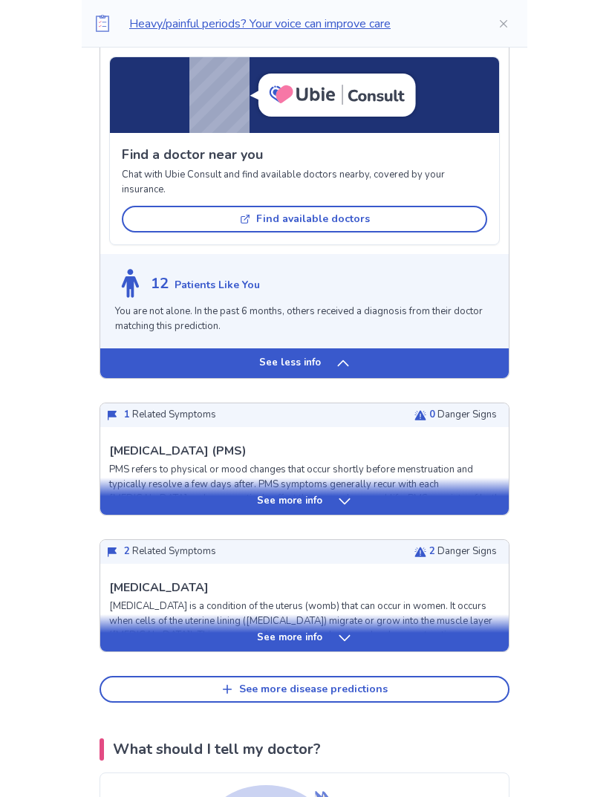
click at [484, 507] on div "See more info" at bounding box center [304, 501] width 409 height 15
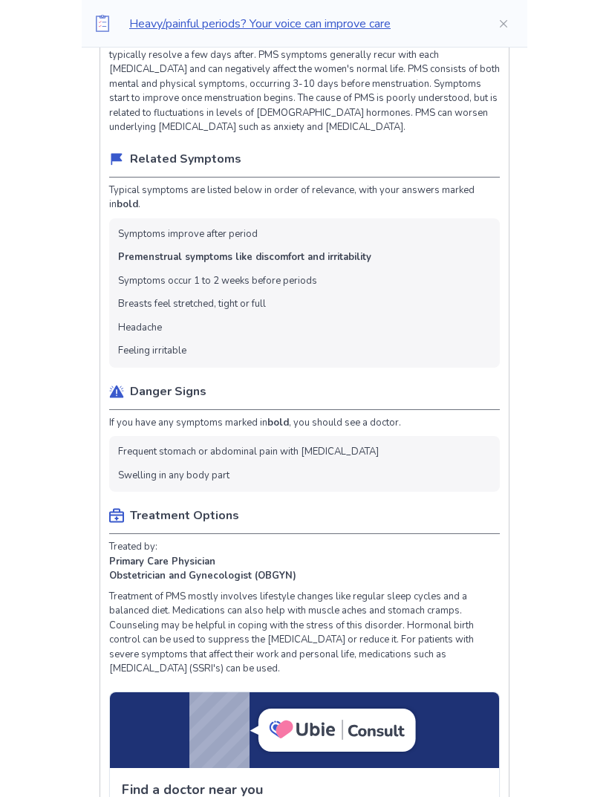
scroll to position [3325, 0]
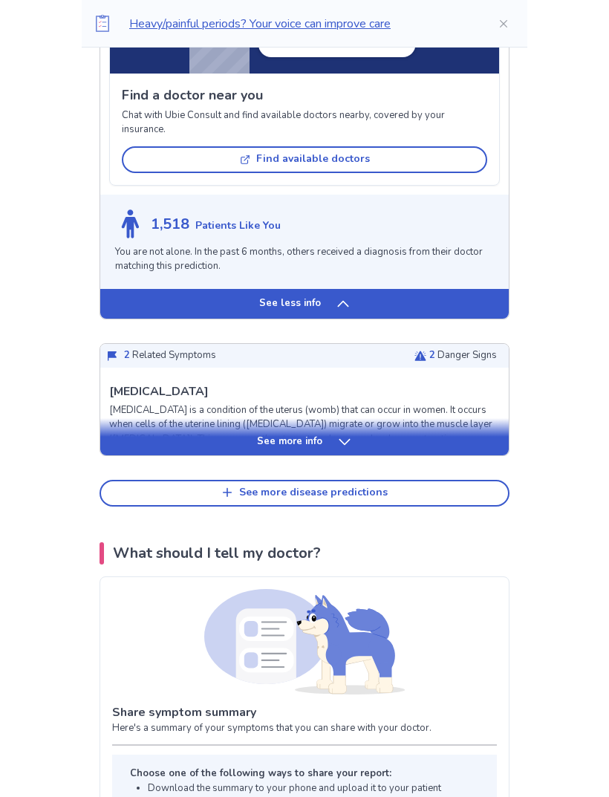
click at [482, 435] on div "See more info" at bounding box center [304, 442] width 409 height 15
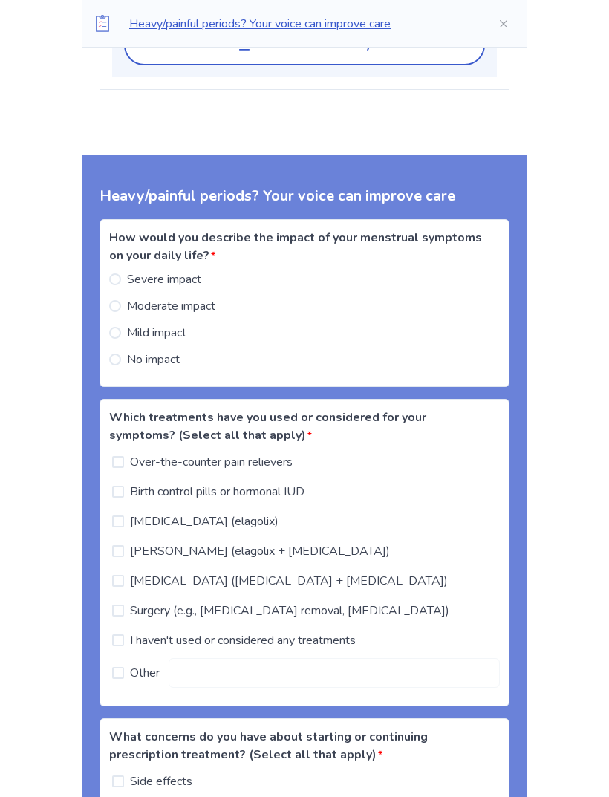
scroll to position [5835, 0]
